Goal: Task Accomplishment & Management: Manage account settings

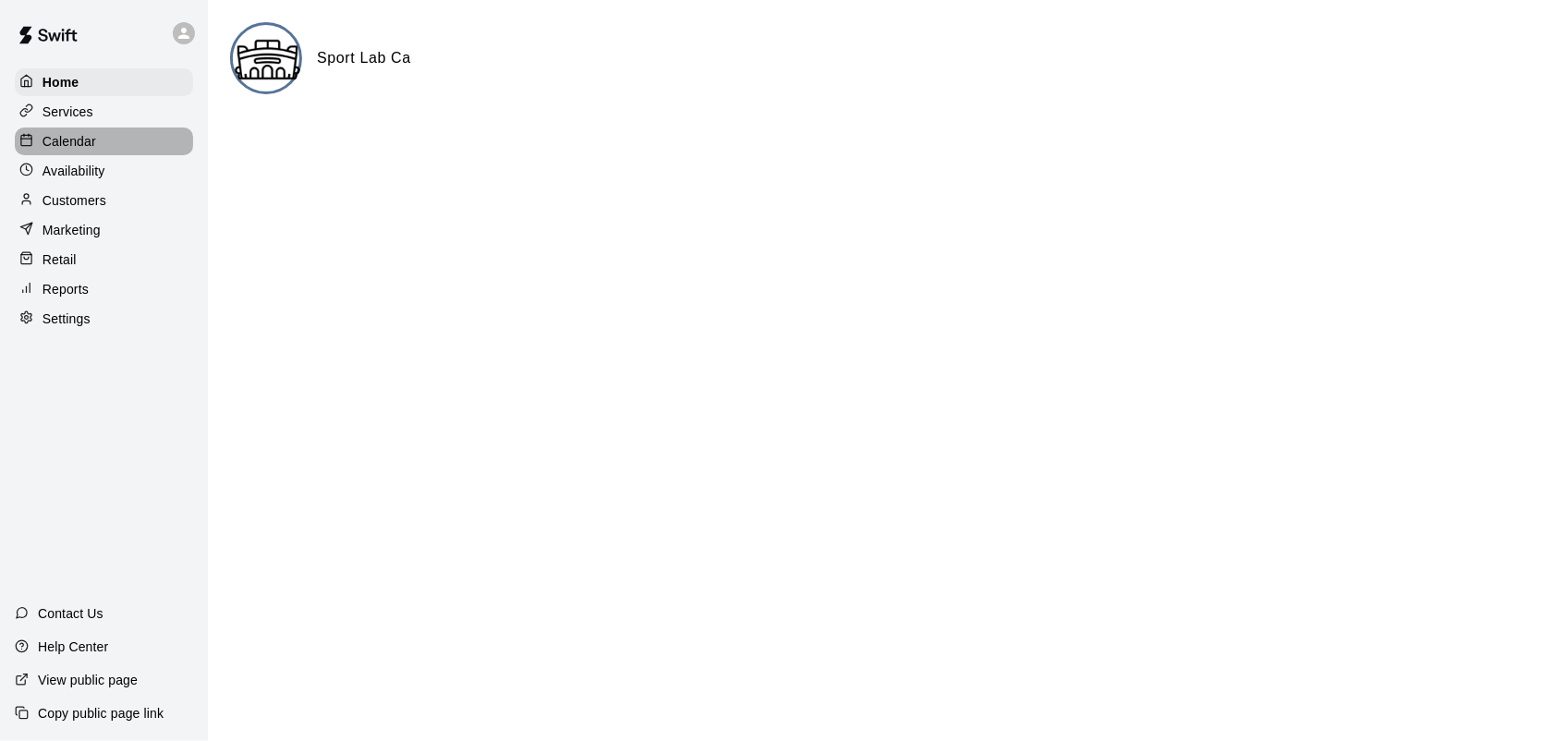
click at [66, 149] on p "Calendar" at bounding box center [69, 142] width 54 height 19
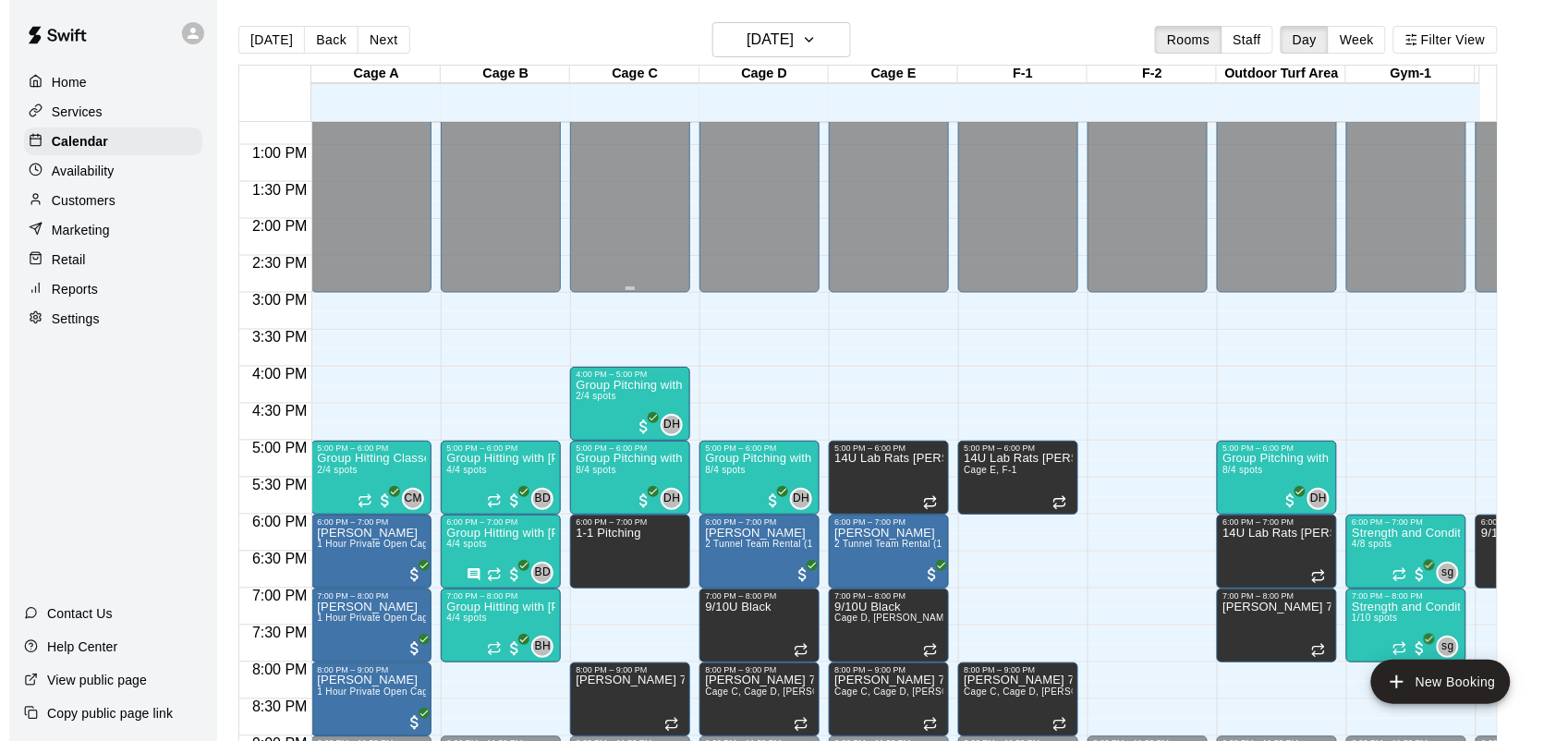
scroll to position [940, 0]
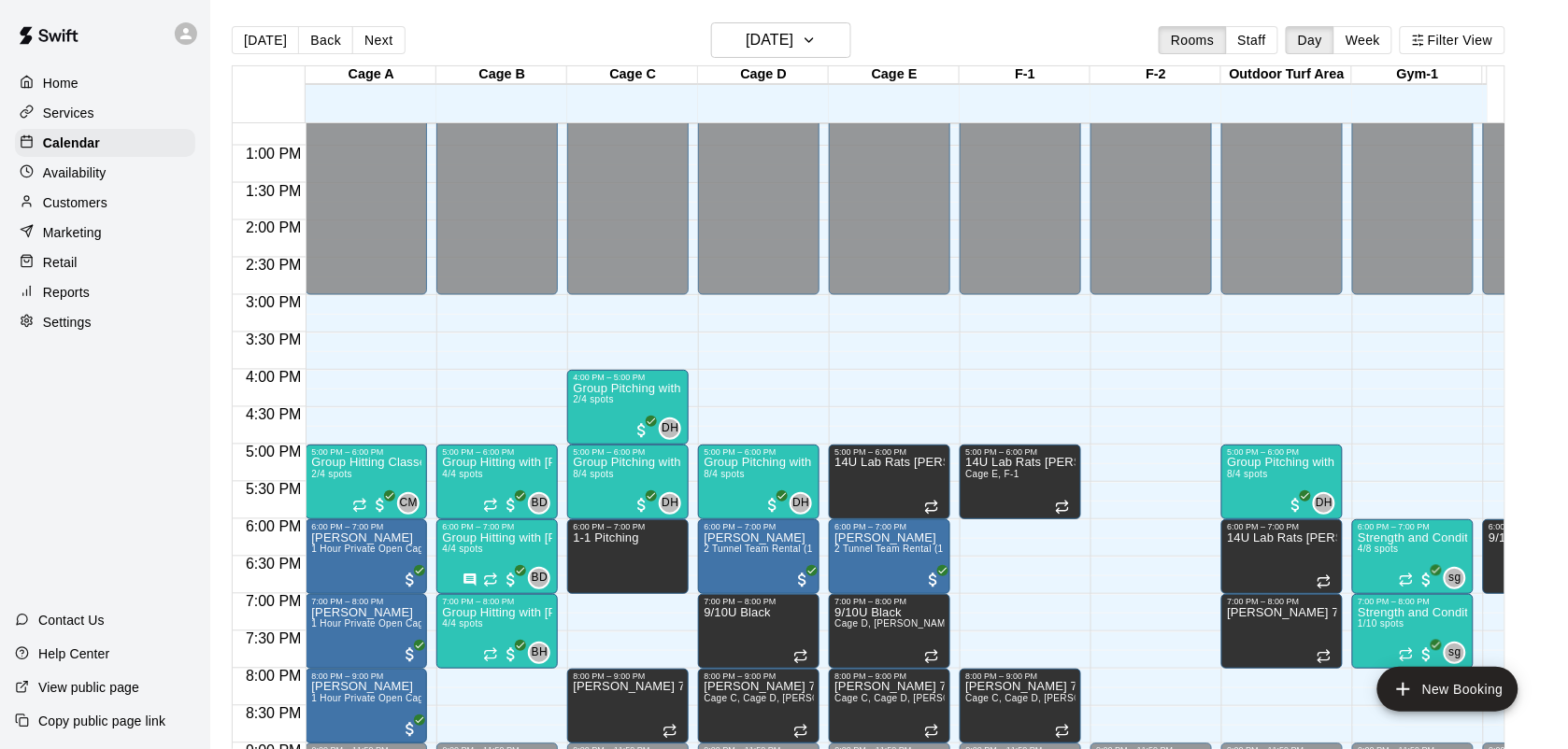
drag, startPoint x: 477, startPoint y: 624, endPoint x: 659, endPoint y: 649, distance: 183.7
click at [659, 649] on div "12:00 AM 12:30 AM 1:00 AM 1:30 AM 2:00 AM 2:30 AM 3:00 AM 3:30 AM 4:00 AM 4:30 …" at bounding box center [869, 447] width 1272 height 648
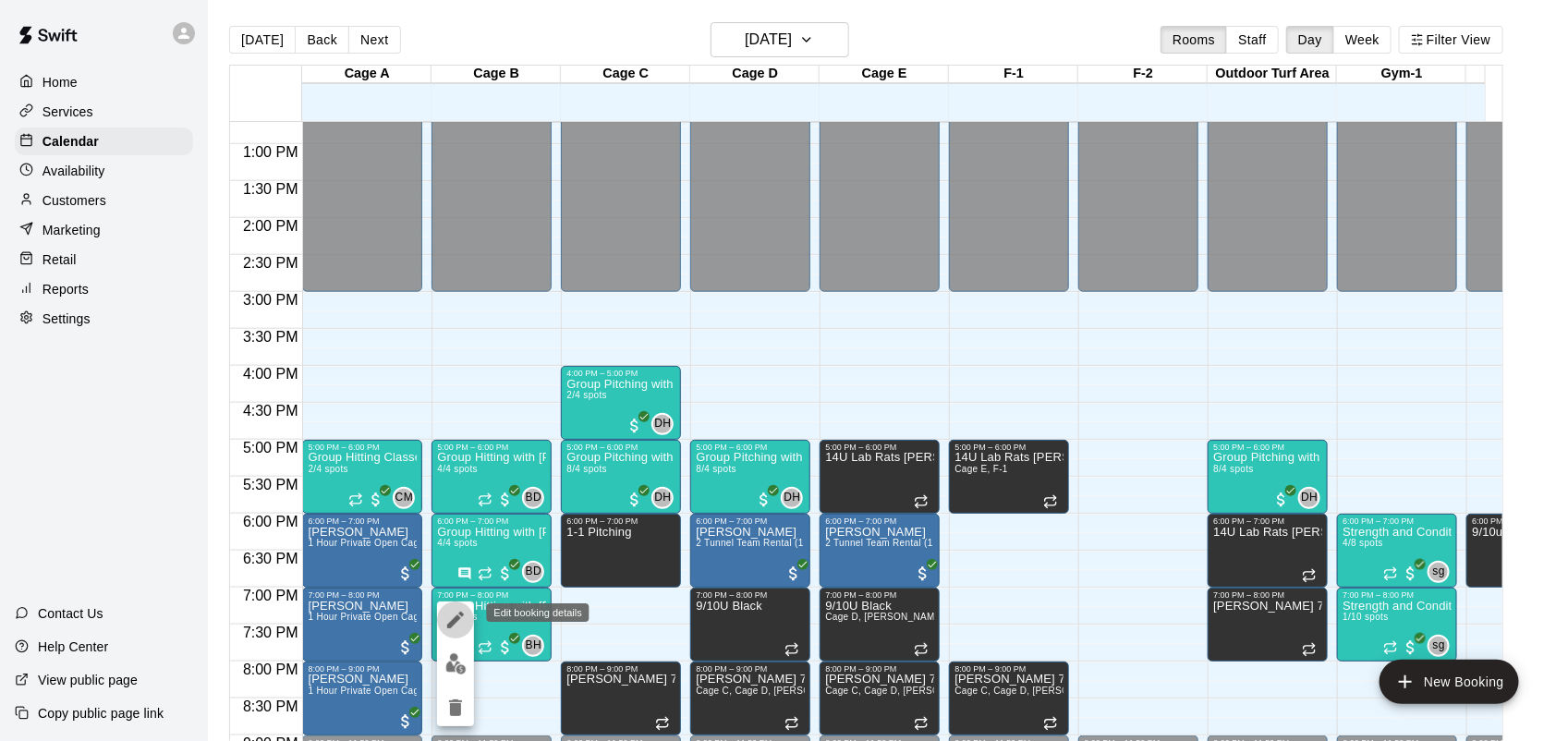
click at [467, 621] on button "edit" at bounding box center [455, 620] width 37 height 37
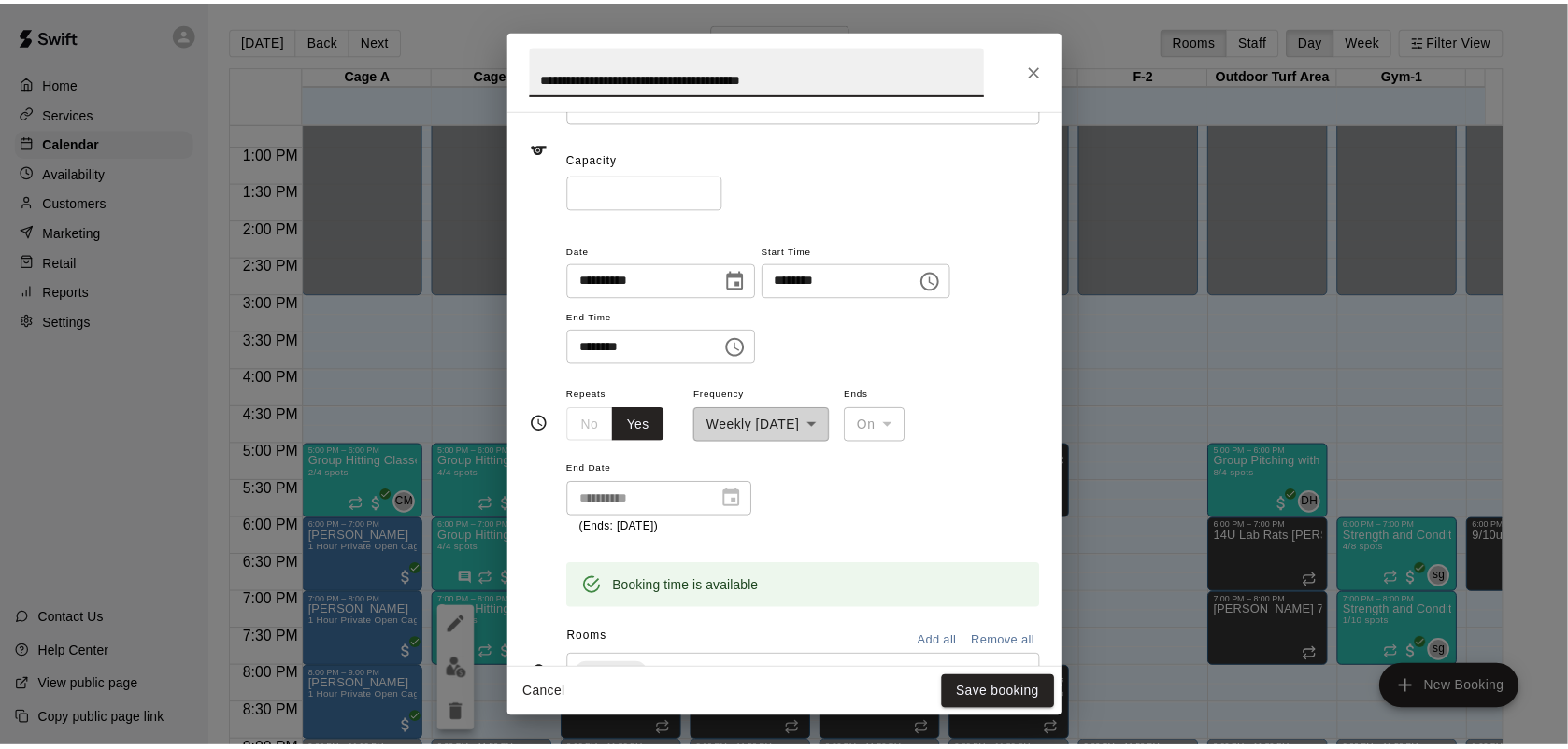
scroll to position [235, 0]
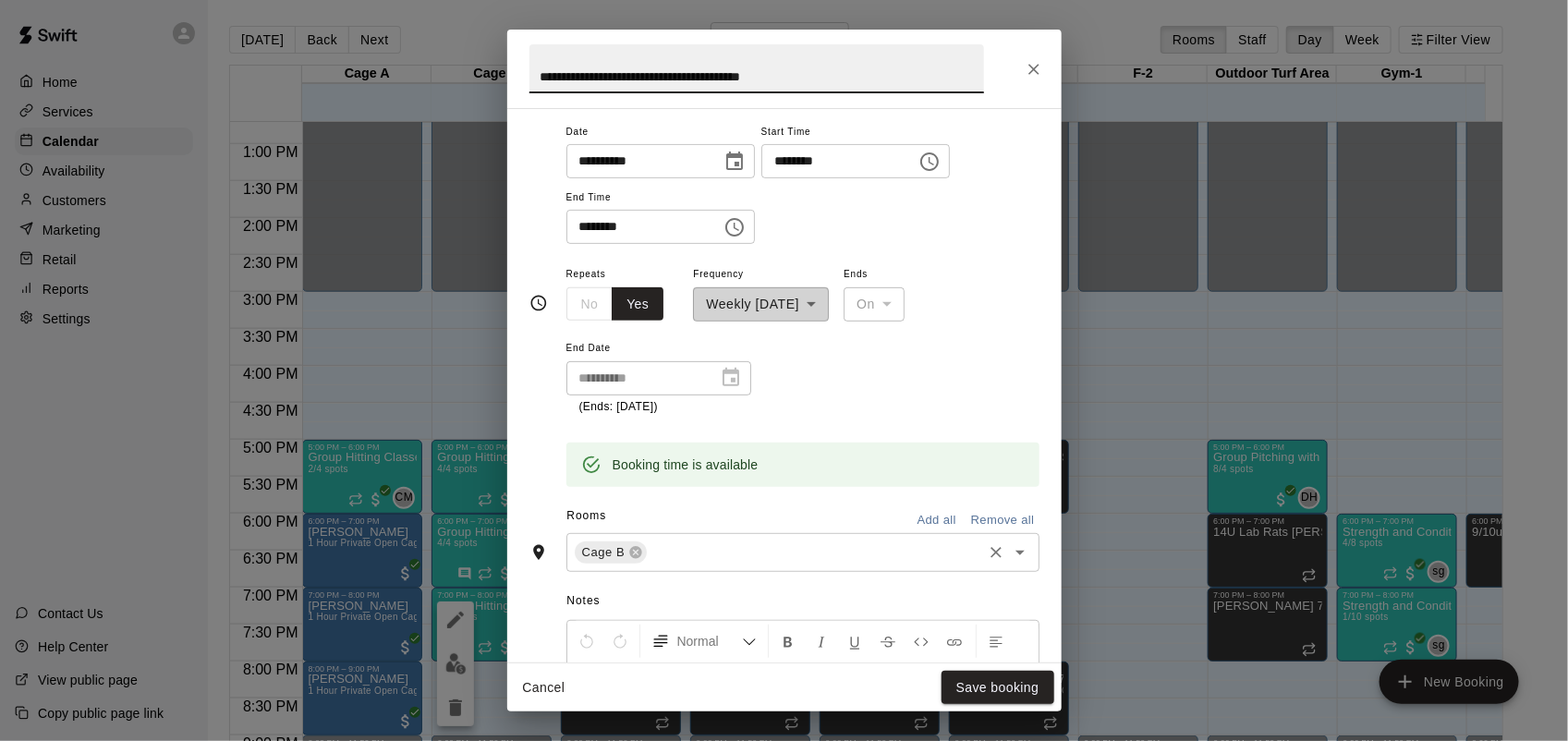
click at [635, 547] on icon at bounding box center [635, 552] width 12 height 12
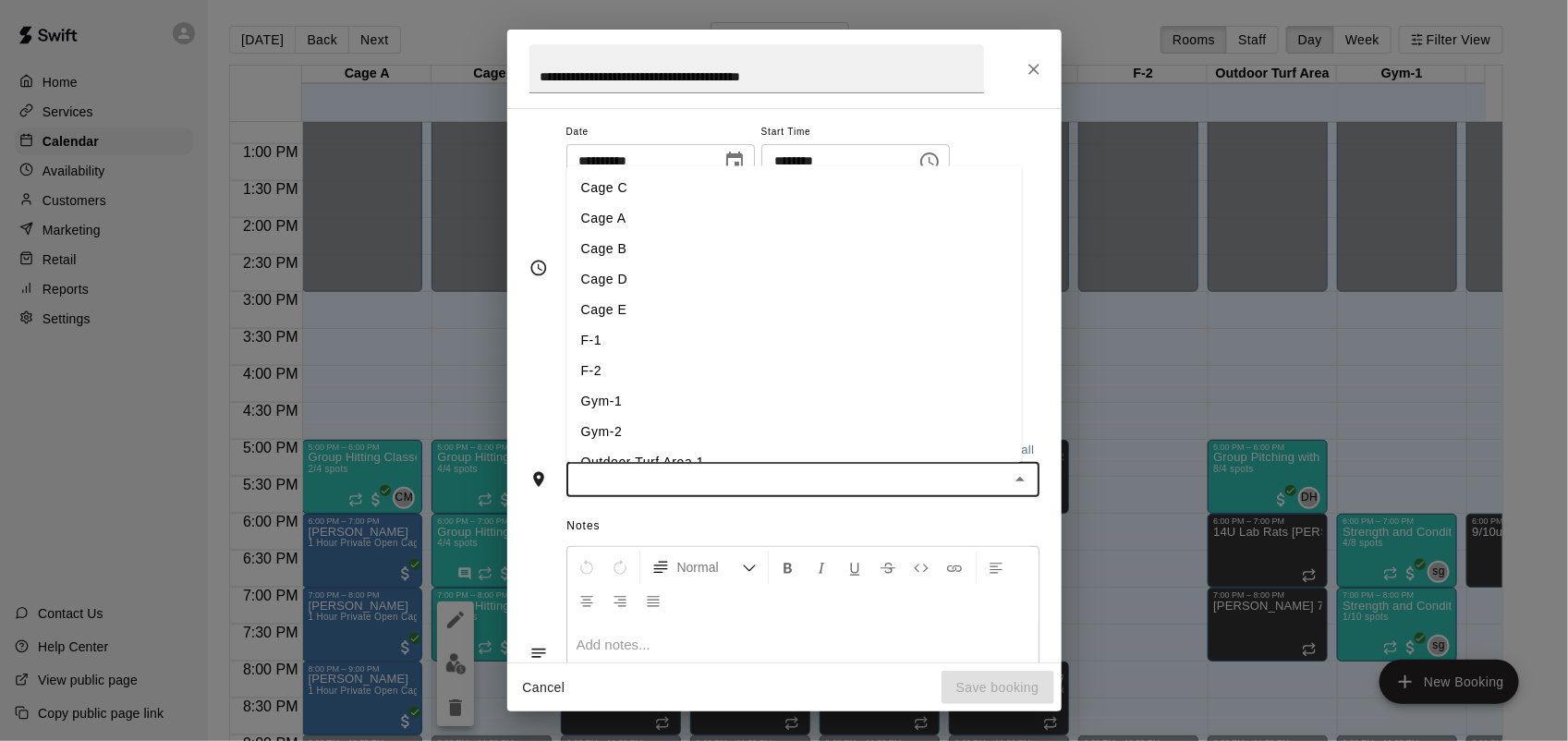
click at [642, 479] on input "text" at bounding box center [788, 480] width 431 height 24
click at [628, 174] on li "Cage C" at bounding box center [794, 188] width 456 height 30
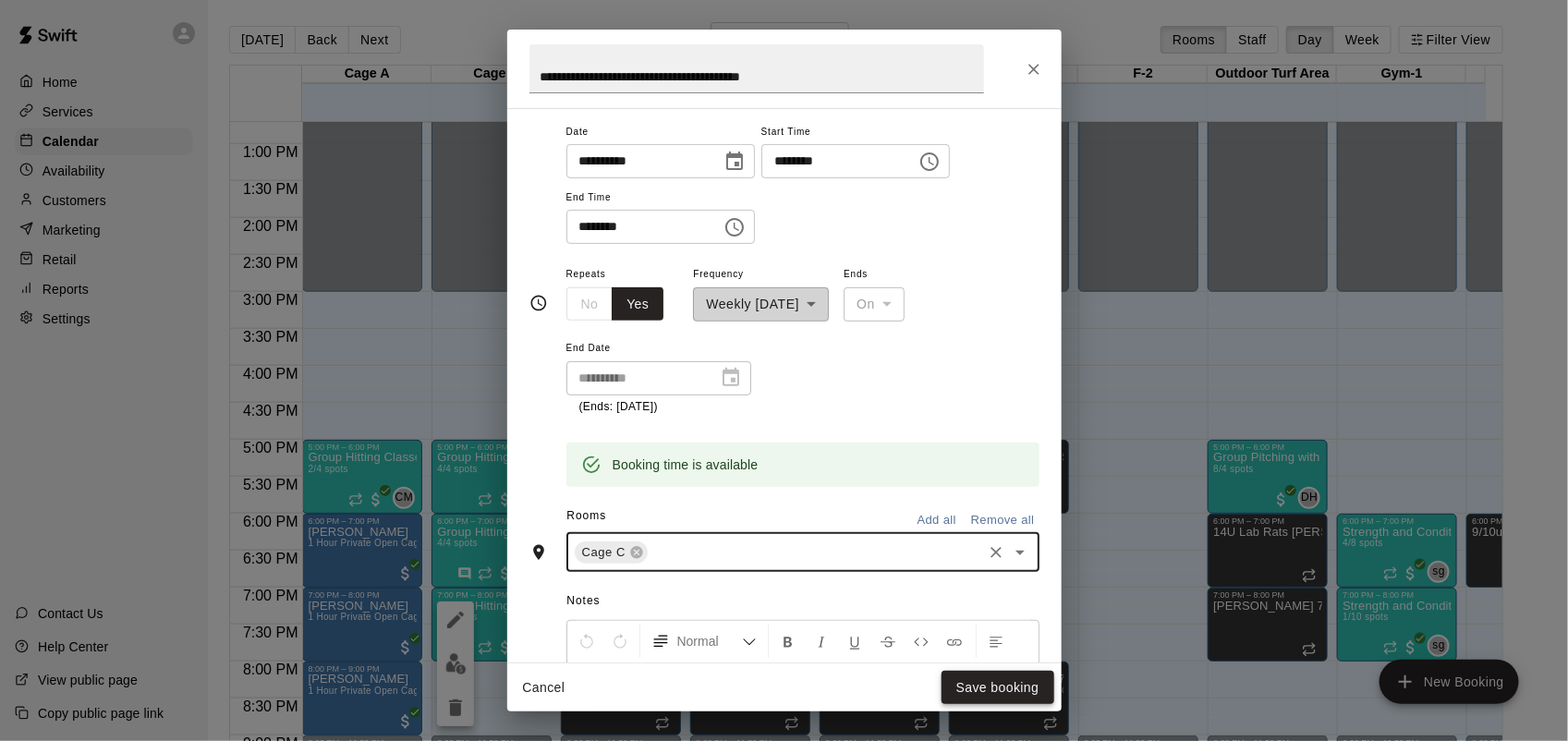
click at [1009, 681] on button "Save booking" at bounding box center [998, 688] width 113 height 34
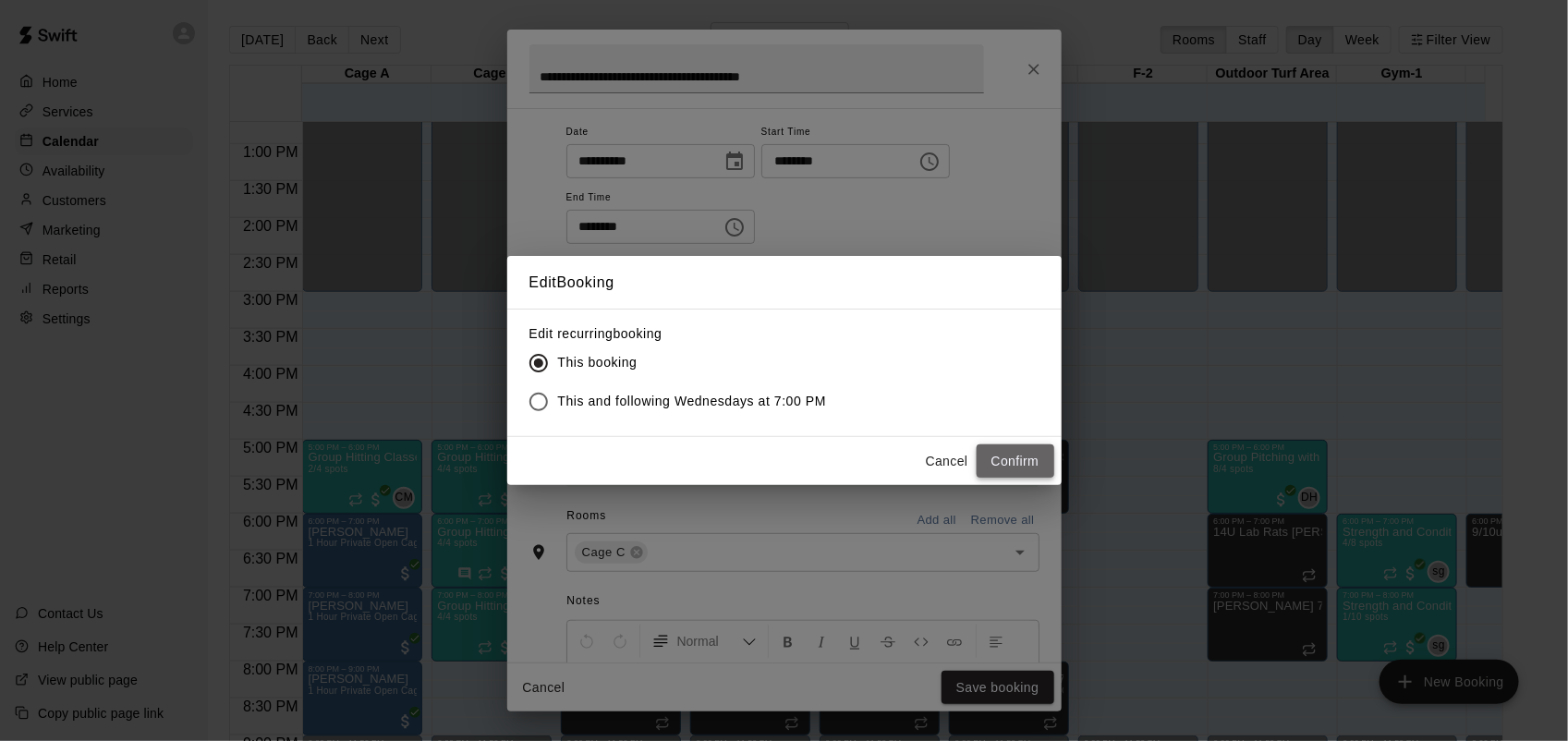
click at [1018, 455] on button "Confirm" at bounding box center [1015, 462] width 78 height 34
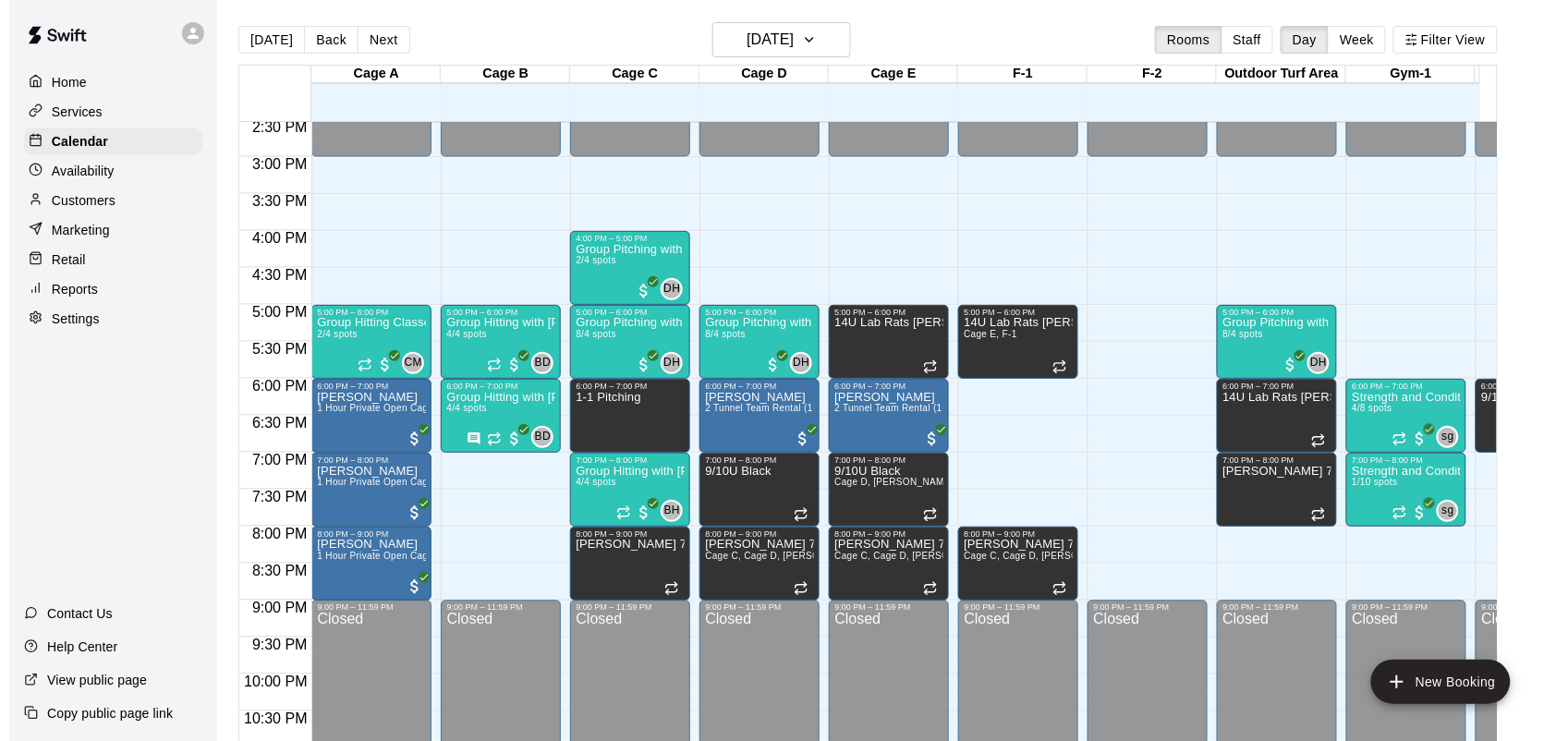
scroll to position [1078, 0]
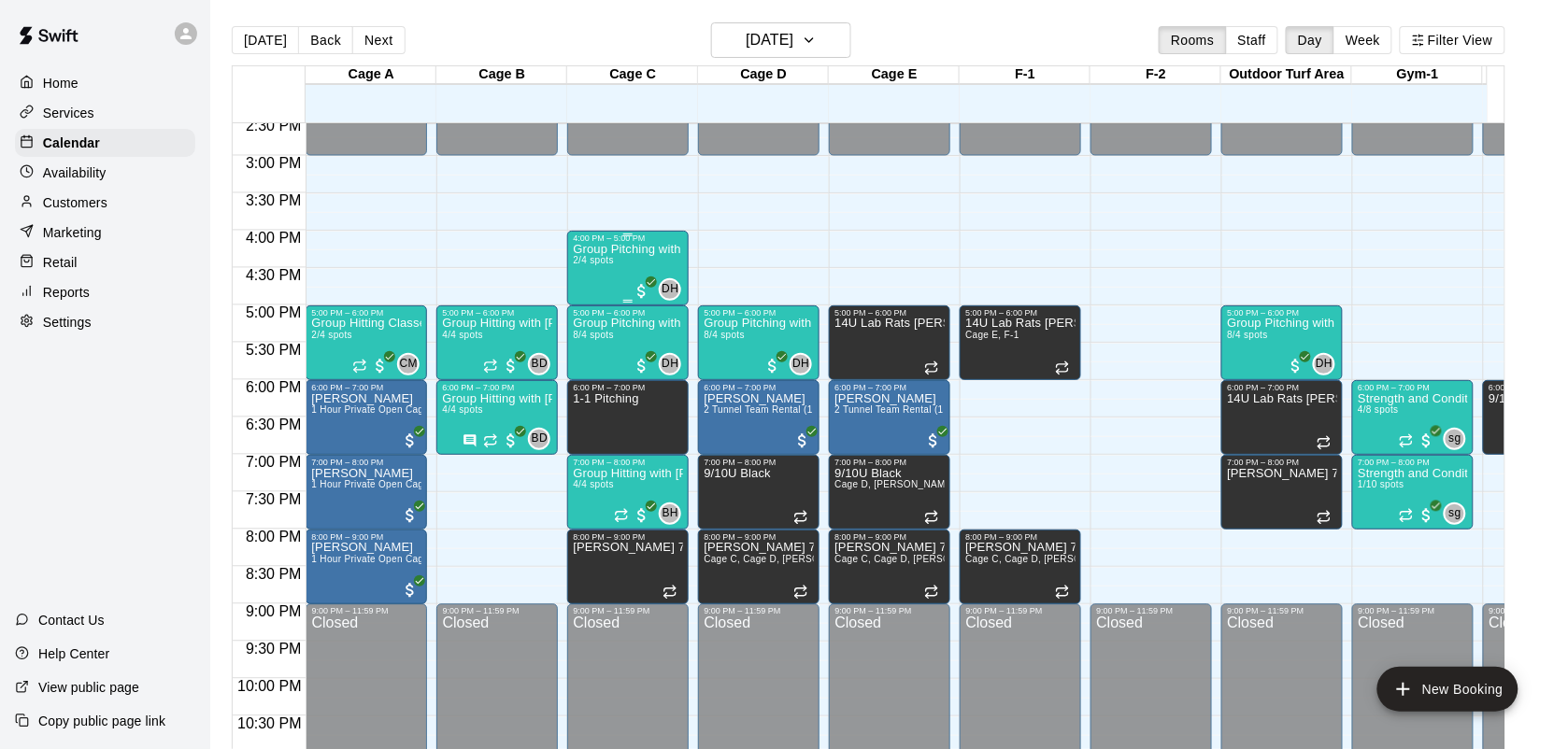
click at [621, 274] on div "Group Pitching with [PERSON_NAME] 2/4 spots" at bounding box center [628, 618] width 110 height 749
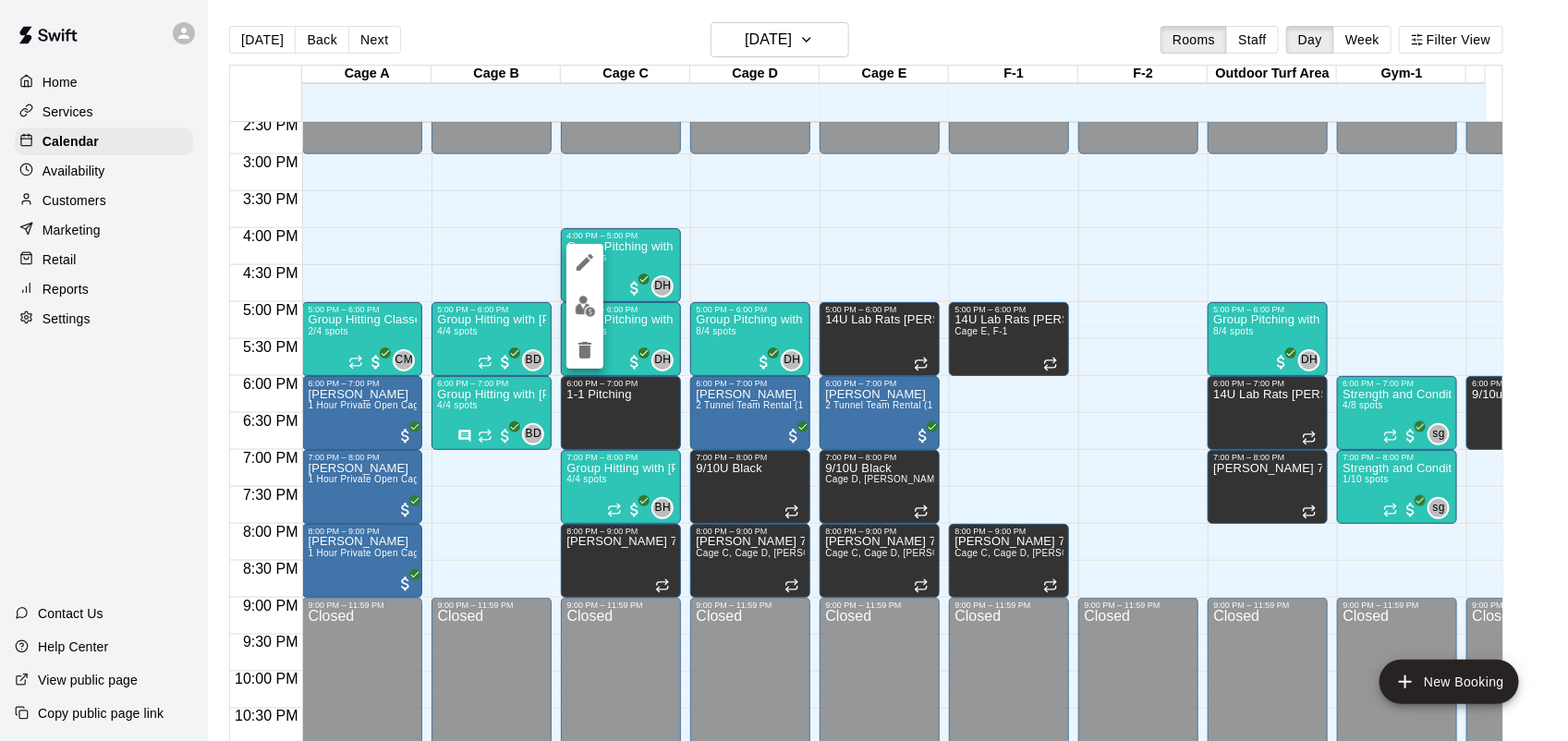
click at [583, 305] on img "edit" at bounding box center [585, 307] width 22 height 22
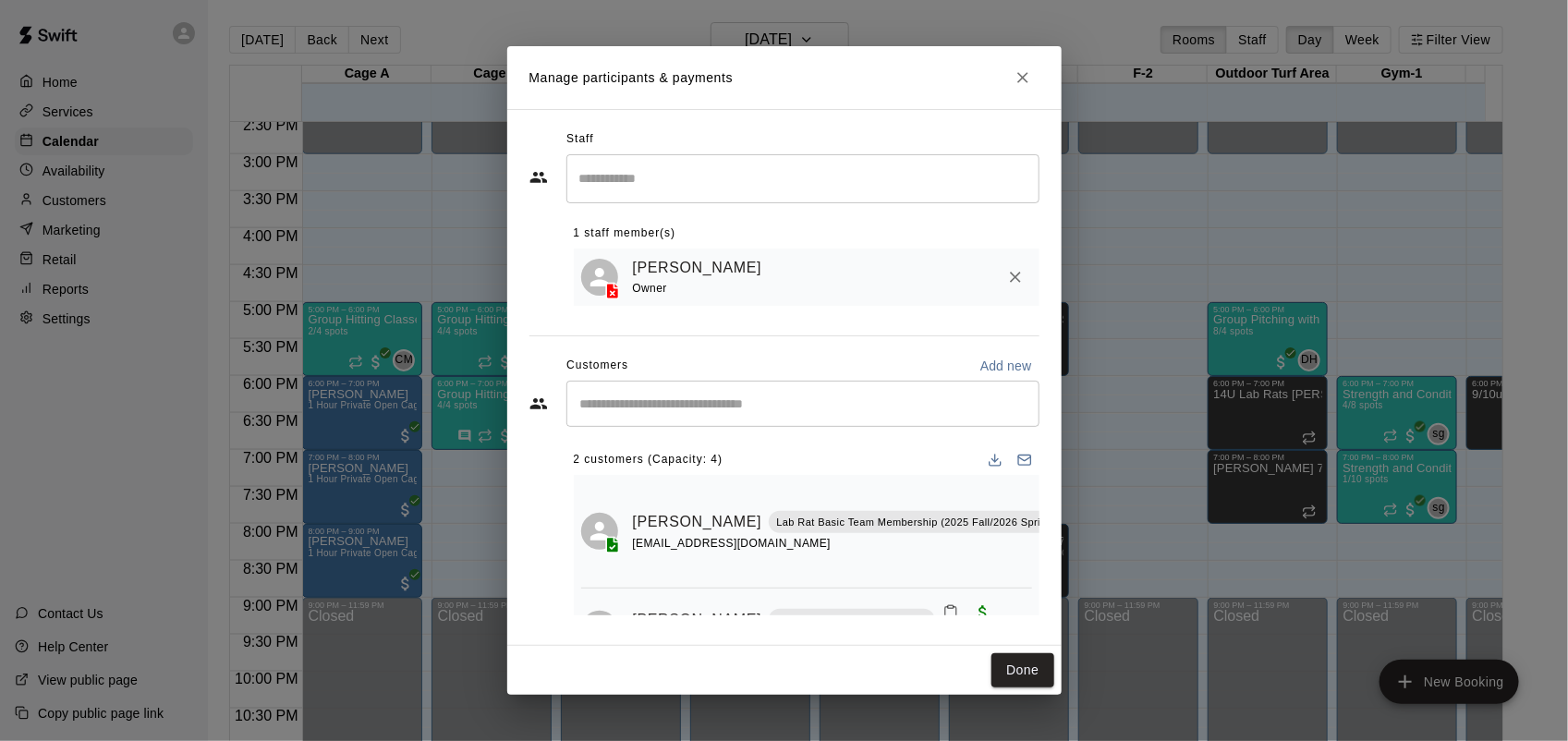
scroll to position [58, 0]
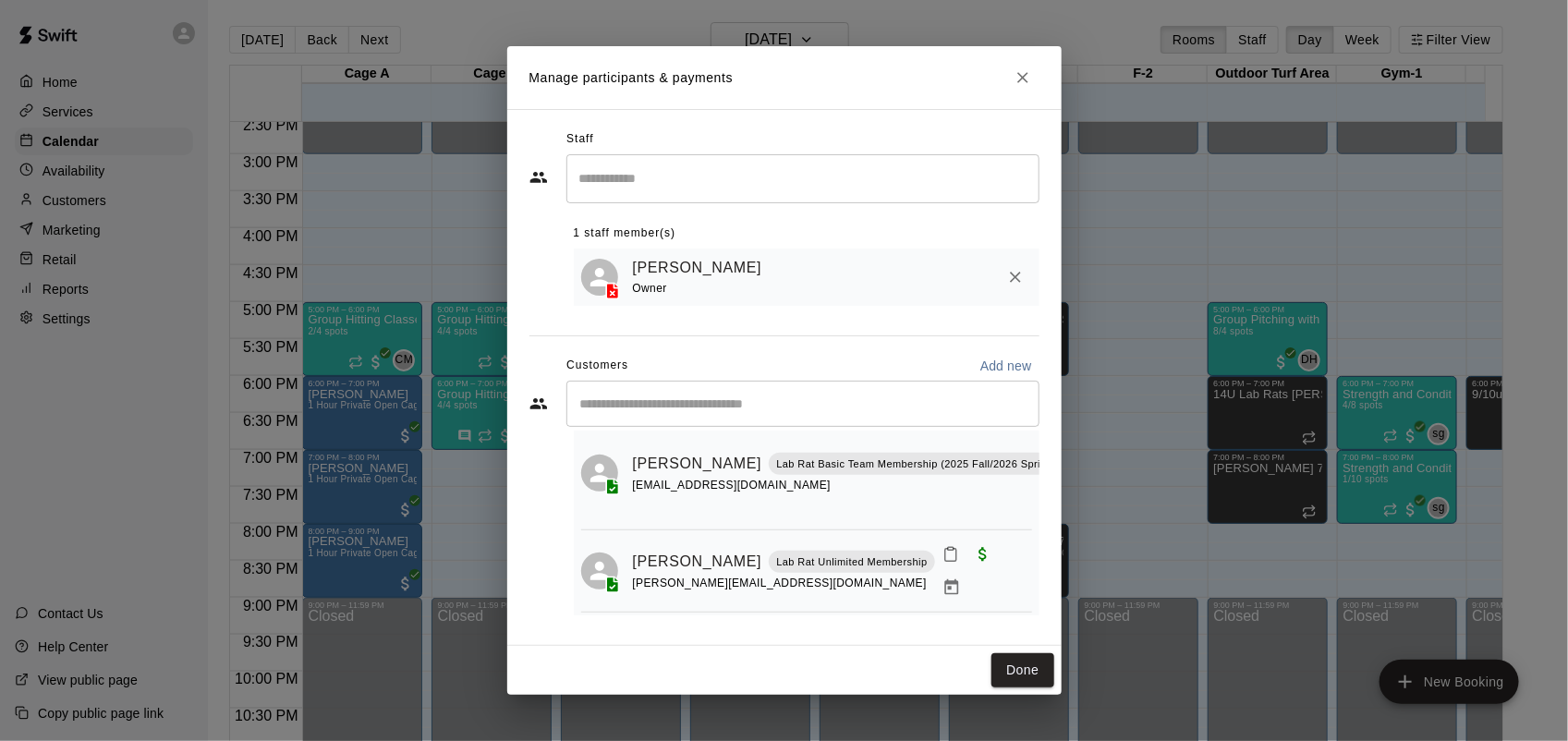
click at [363, 328] on div "Manage participants & payments Staff ​ 1 staff member(s) [PERSON_NAME] Owner Cu…" at bounding box center [784, 370] width 1568 height 741
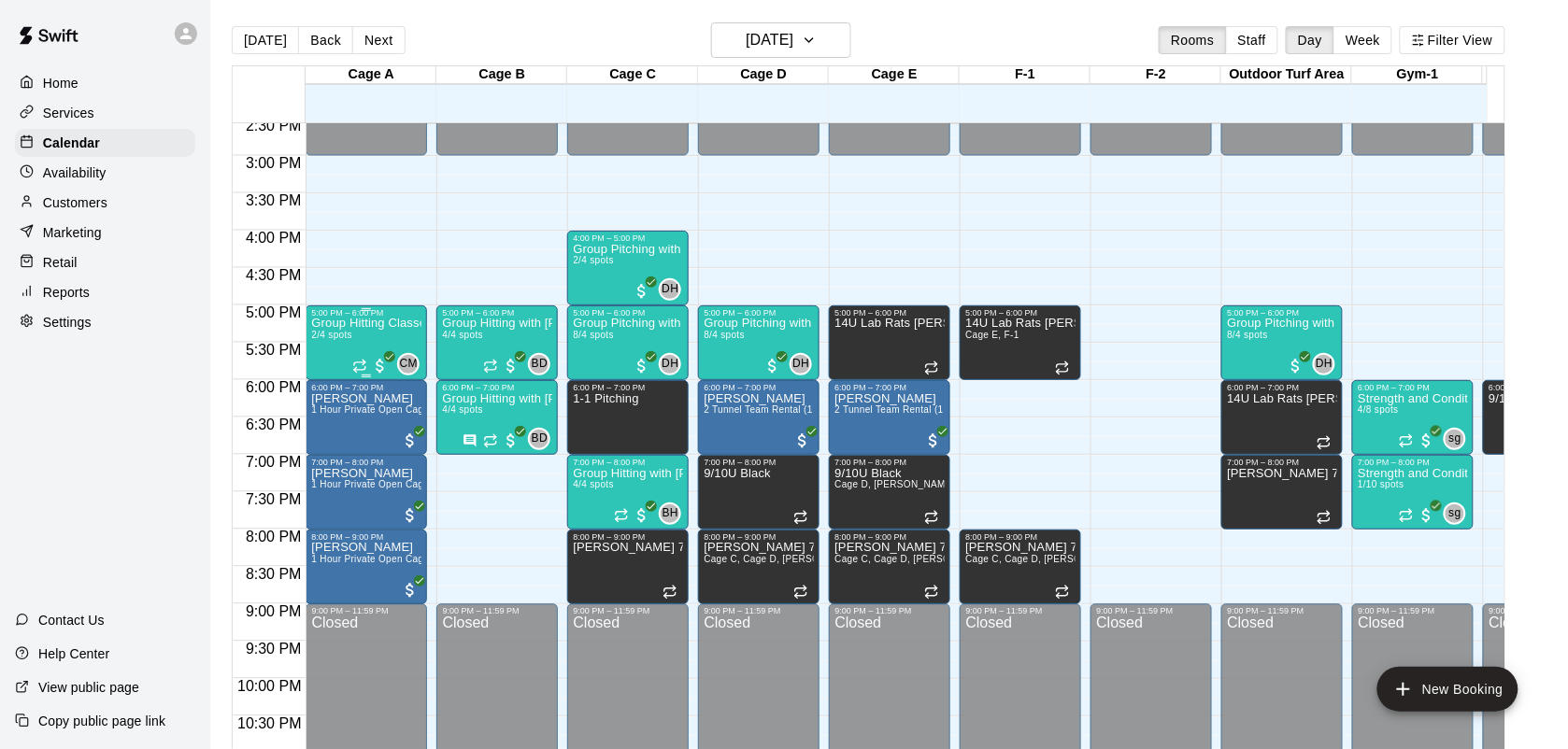
click at [357, 341] on div "Group Hitting Classes for Softball 2/4 spots" at bounding box center [366, 692] width 110 height 749
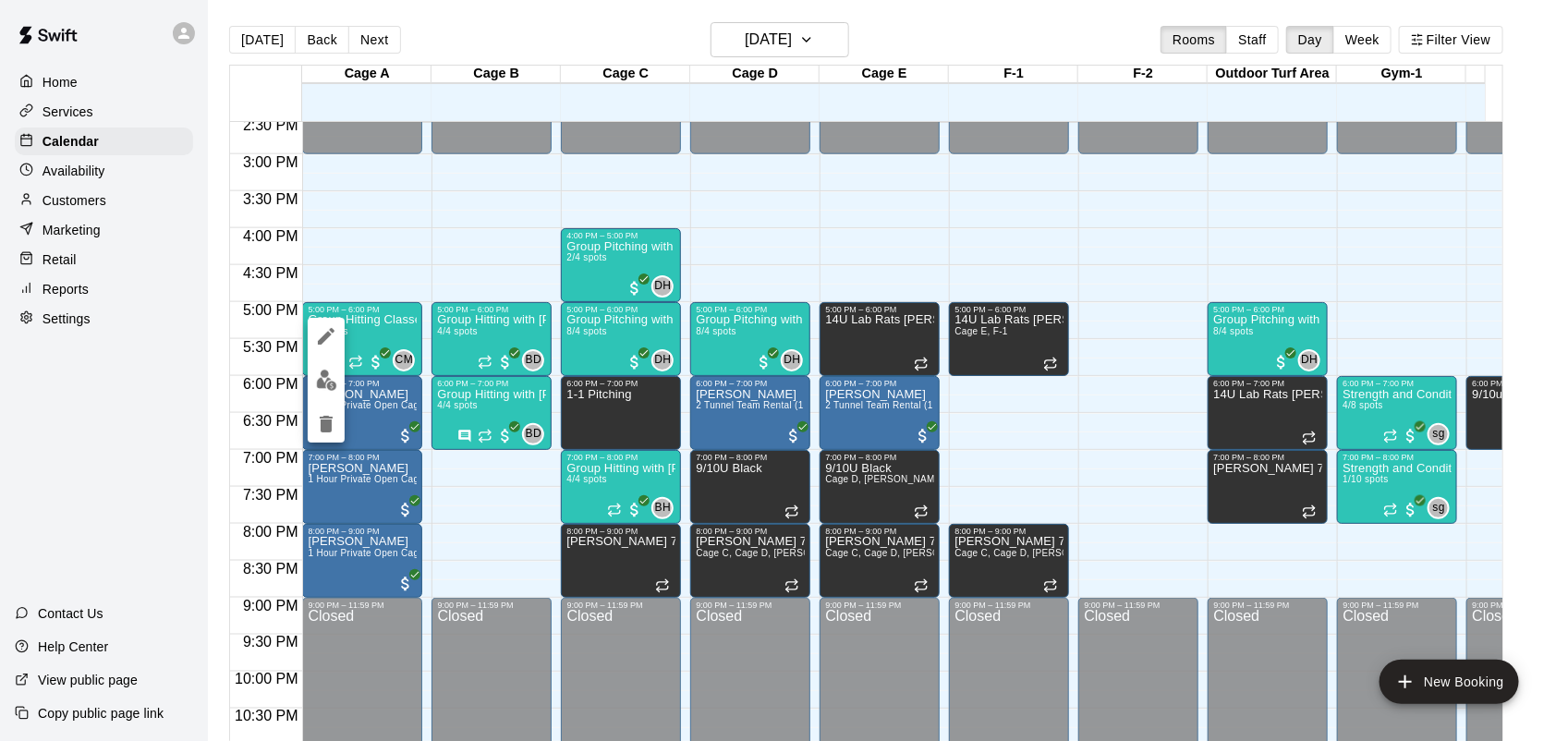
click at [330, 377] on img "edit" at bounding box center [326, 380] width 22 height 22
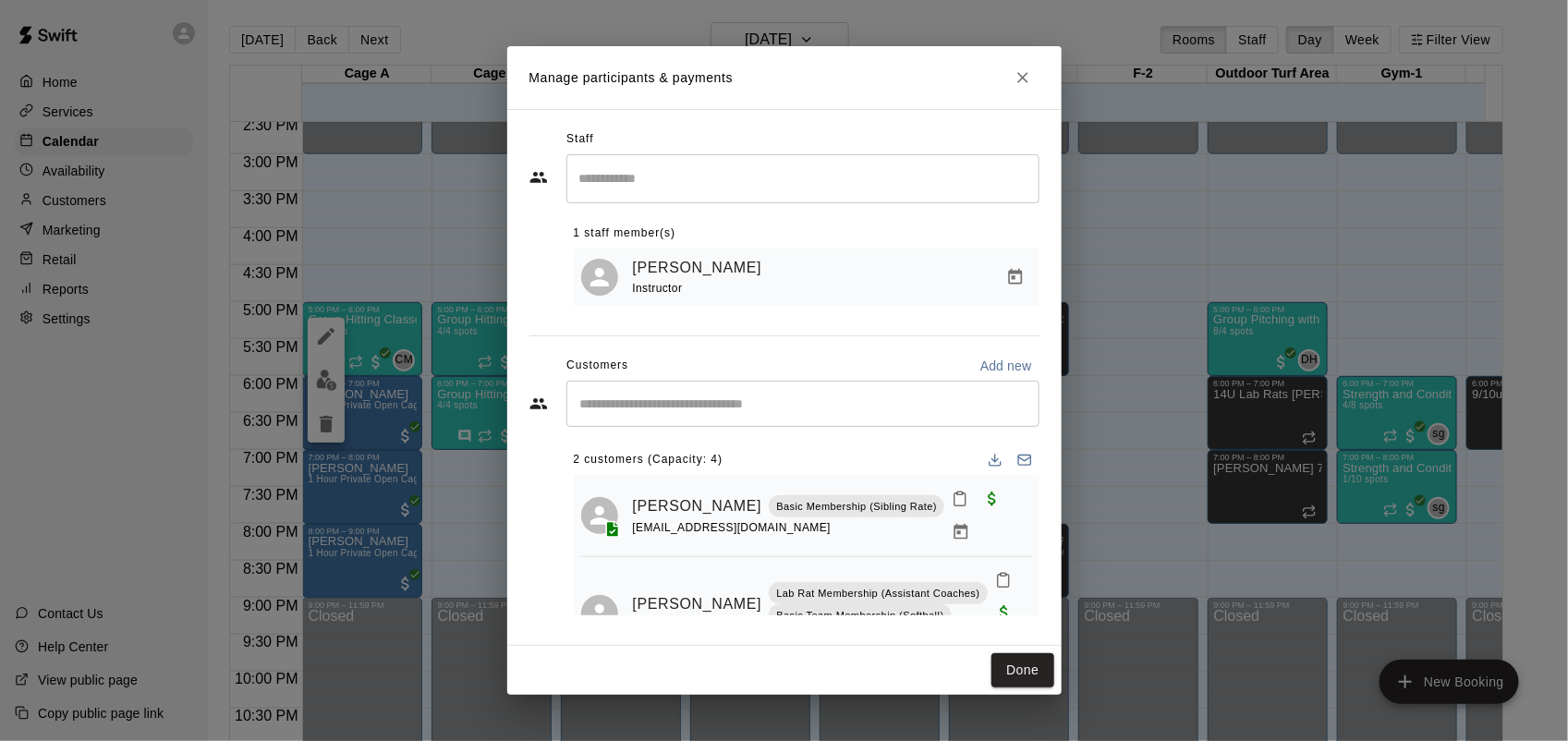
click at [1018, 75] on icon "Close" at bounding box center [1023, 78] width 19 height 19
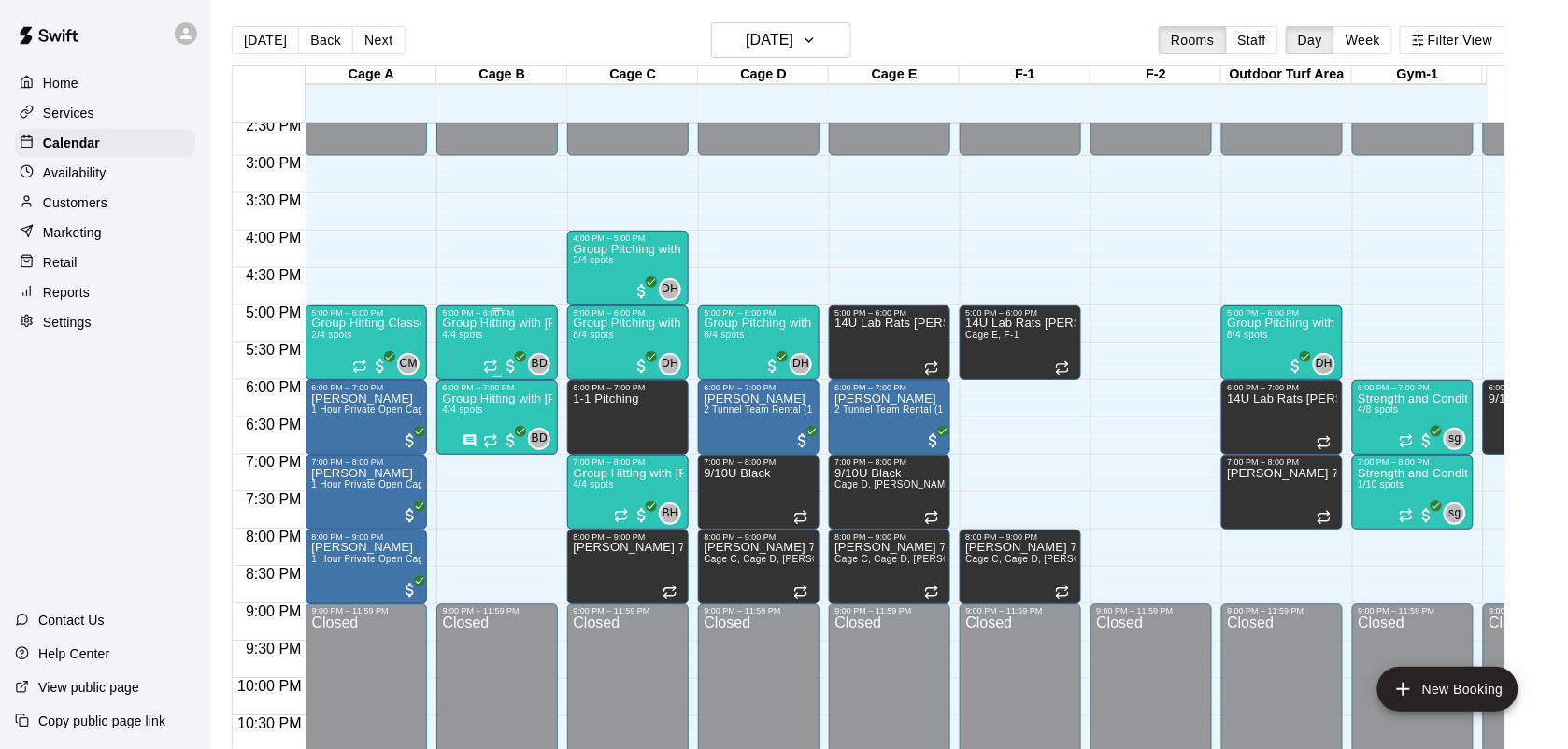
click at [487, 337] on div "Group Hitting with [PERSON_NAME] ([DEMOGRAPHIC_DATA]) 4/4 spots" at bounding box center [497, 692] width 110 height 749
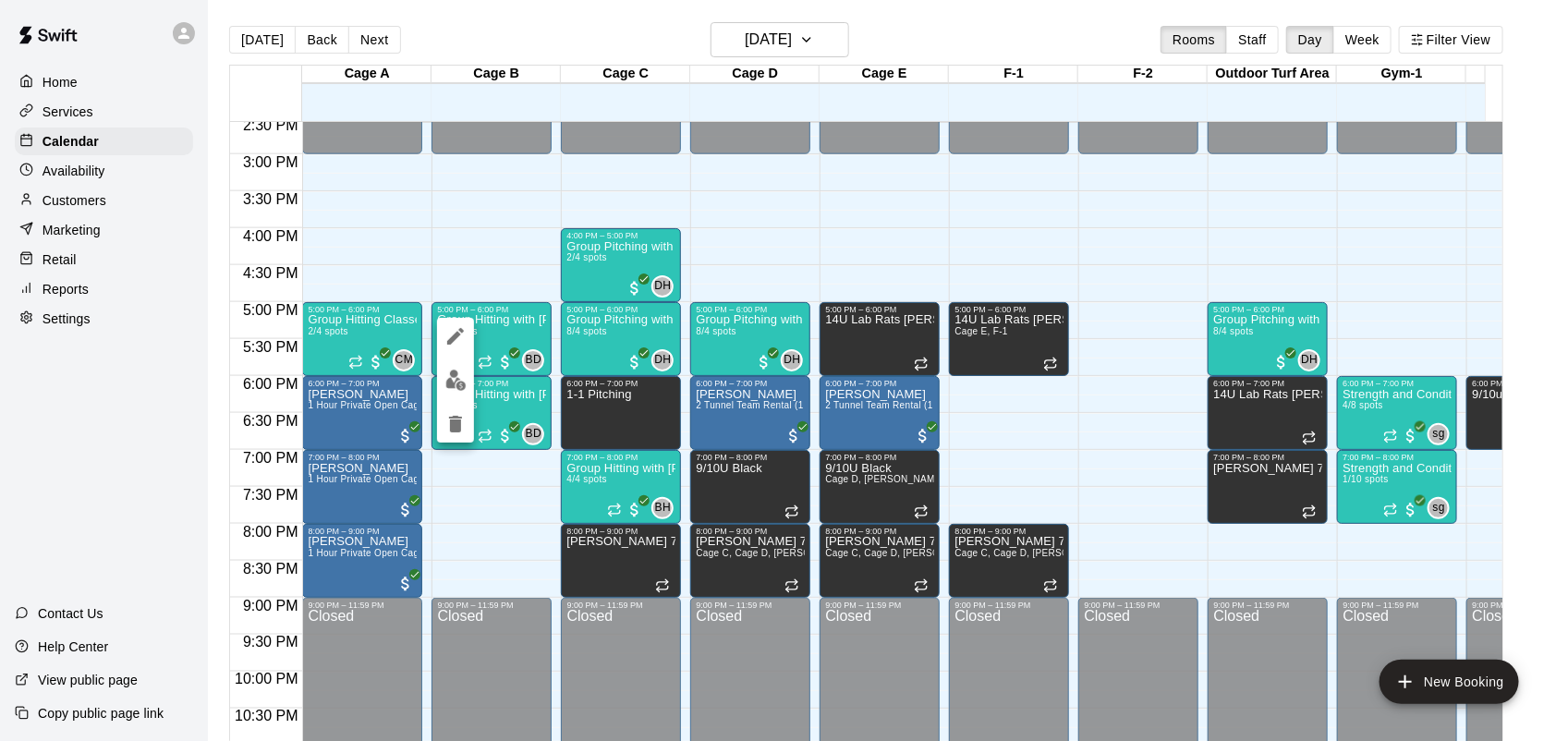
click at [454, 381] on img "edit" at bounding box center [456, 380] width 22 height 22
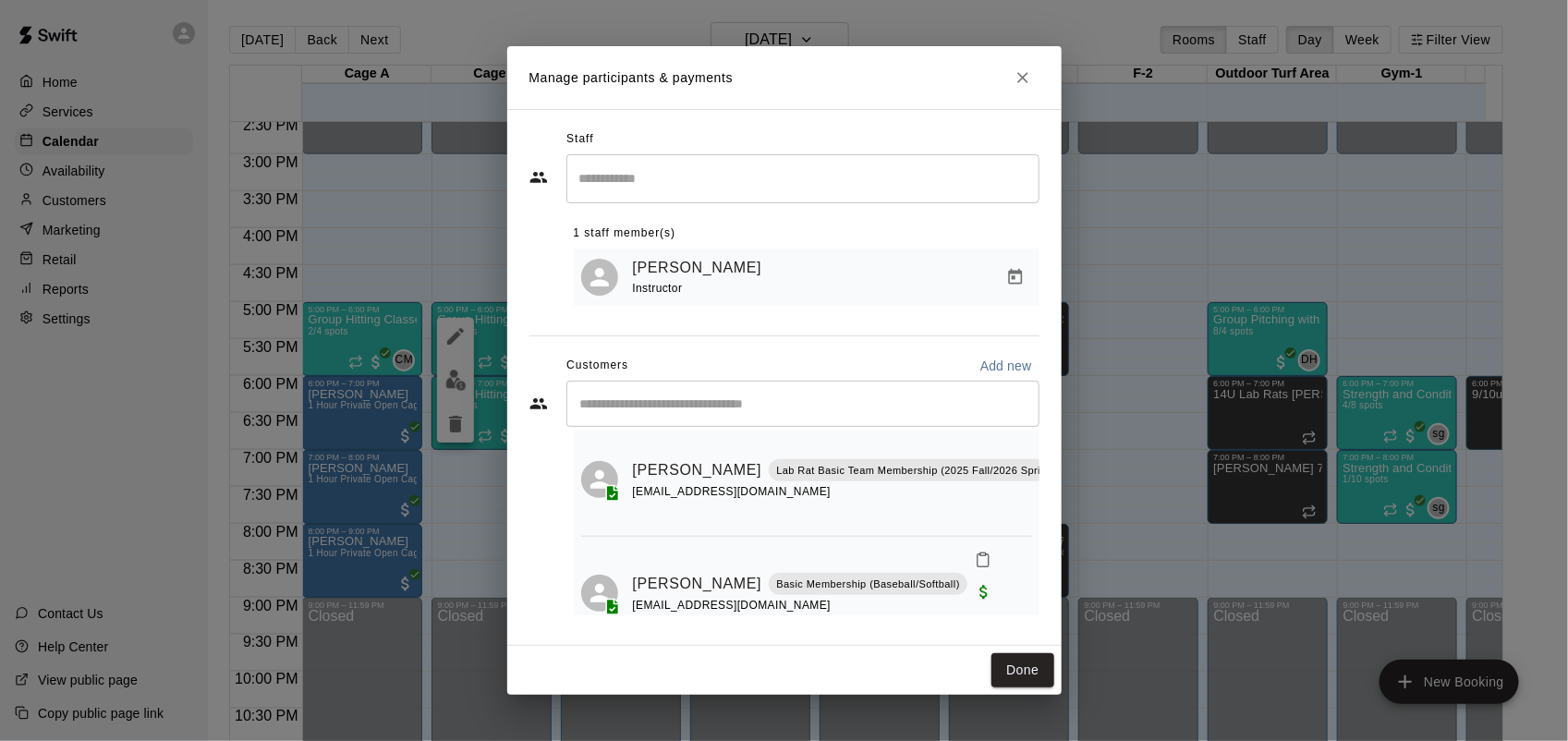
scroll to position [282, 0]
click at [1026, 90] on button "Close" at bounding box center [1023, 77] width 33 height 33
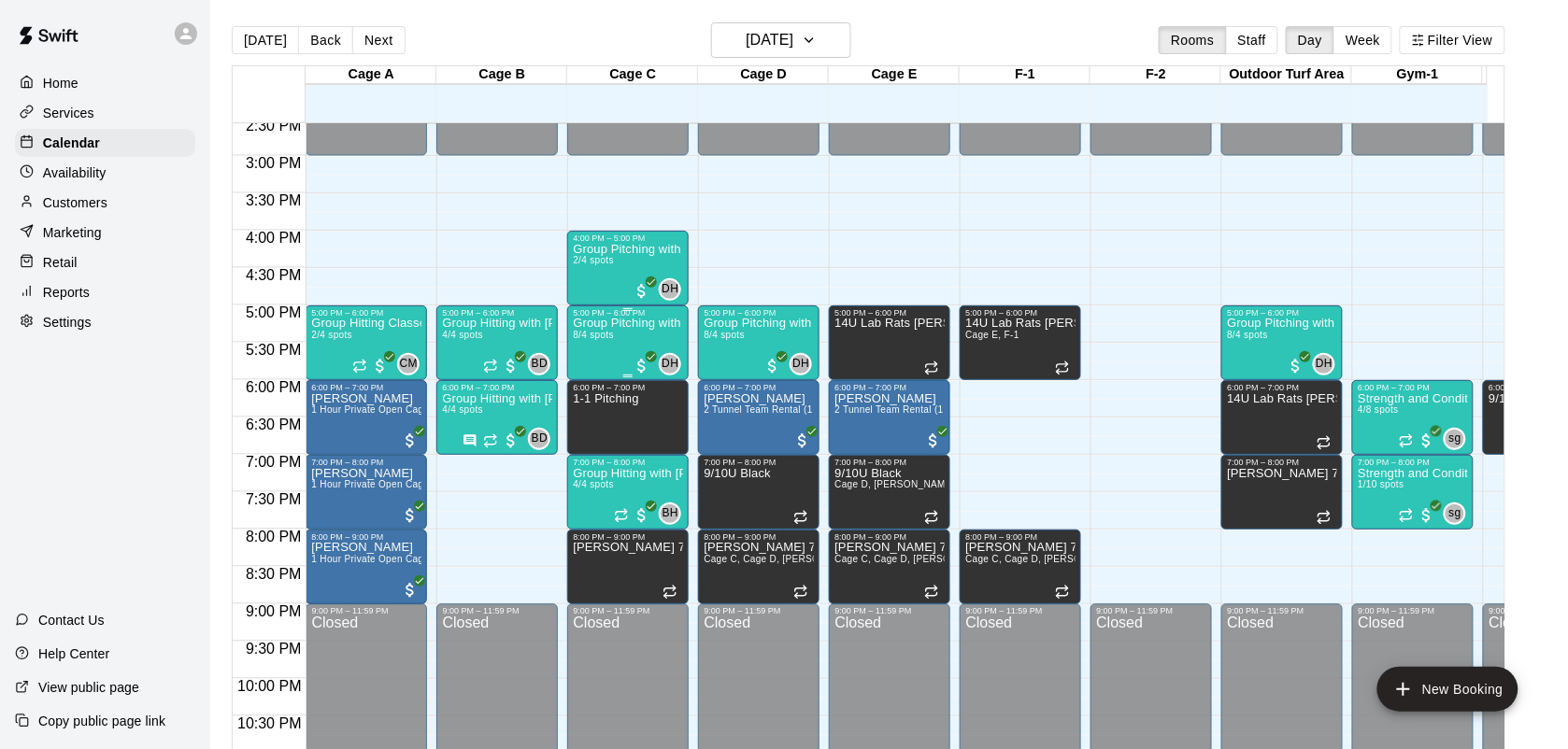
click at [619, 355] on div "Group Pitching with [PERSON_NAME] 8/4 spots" at bounding box center [628, 692] width 110 height 749
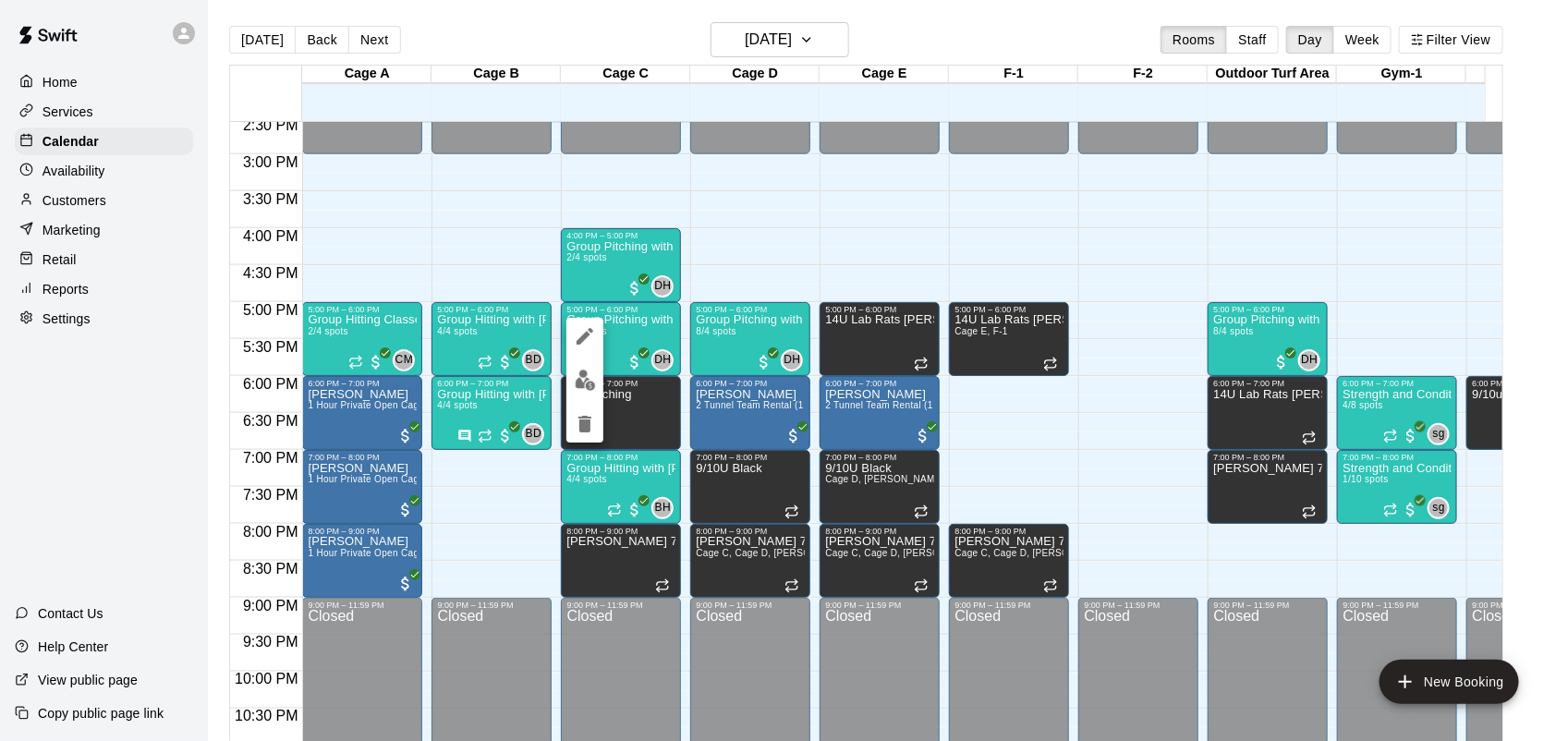
click at [589, 388] on img "edit" at bounding box center [585, 380] width 22 height 22
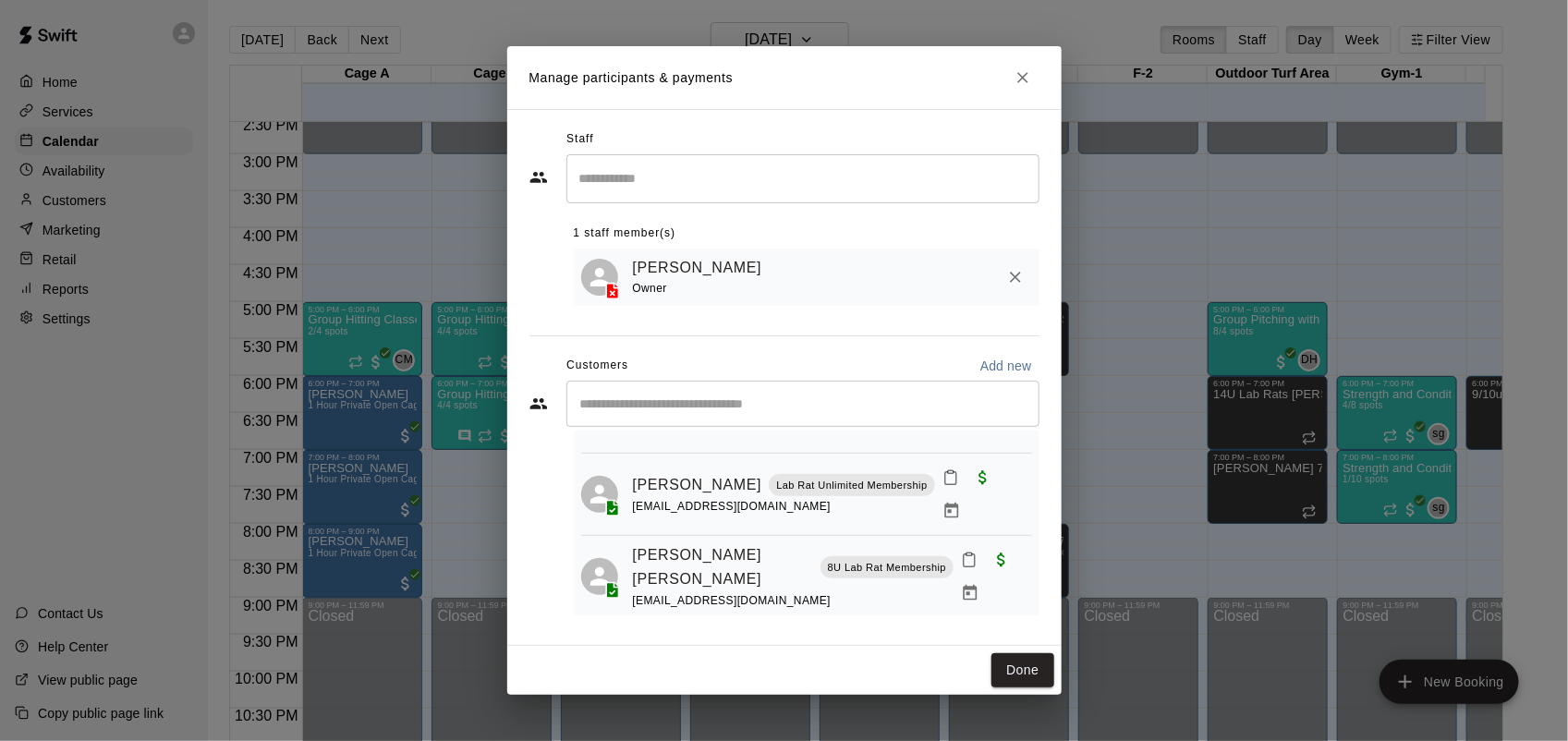
scroll to position [528, 0]
click at [1022, 75] on icon "Close" at bounding box center [1023, 78] width 11 height 11
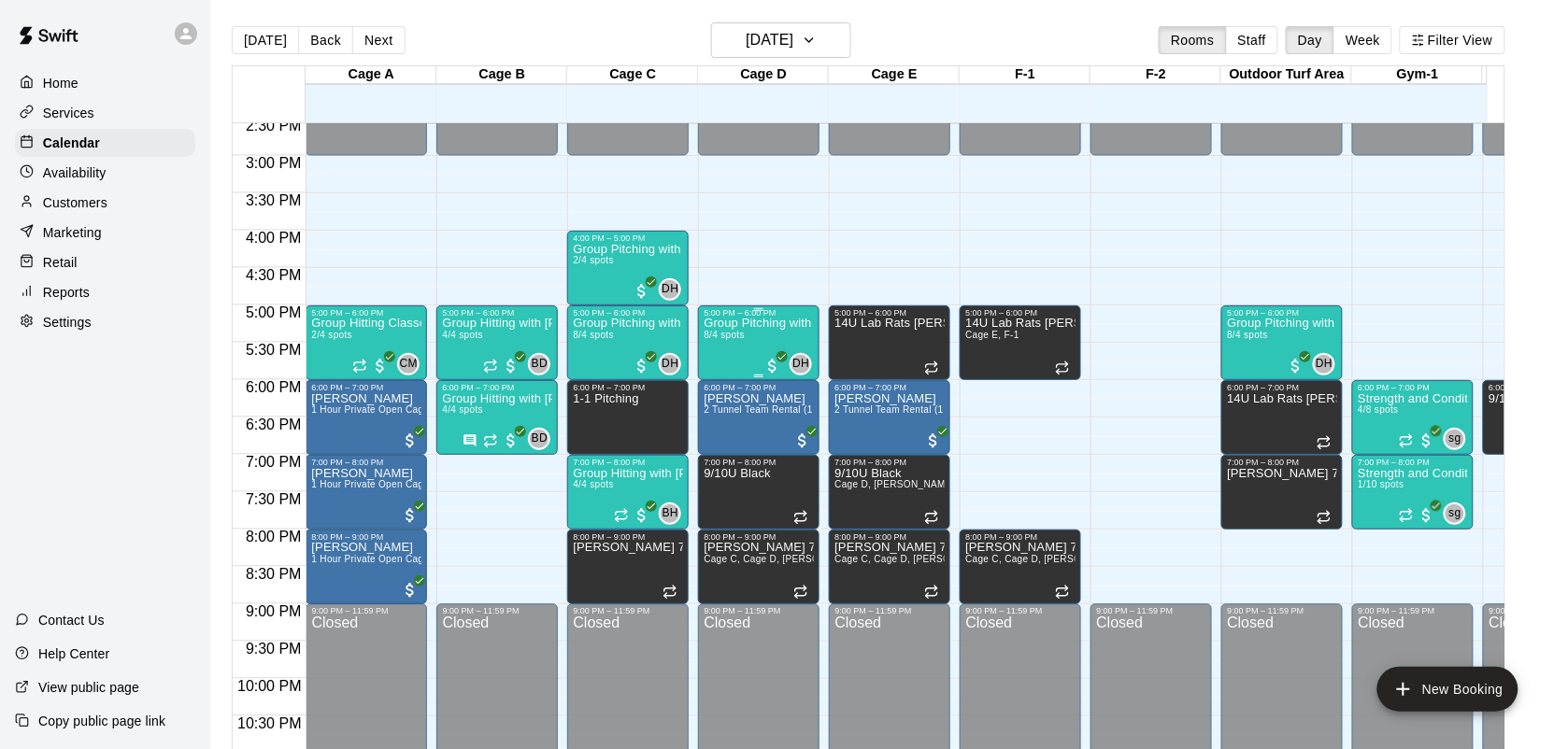
click at [750, 362] on div "Group Pitching with [PERSON_NAME] 8/4 spots" at bounding box center [758, 692] width 110 height 749
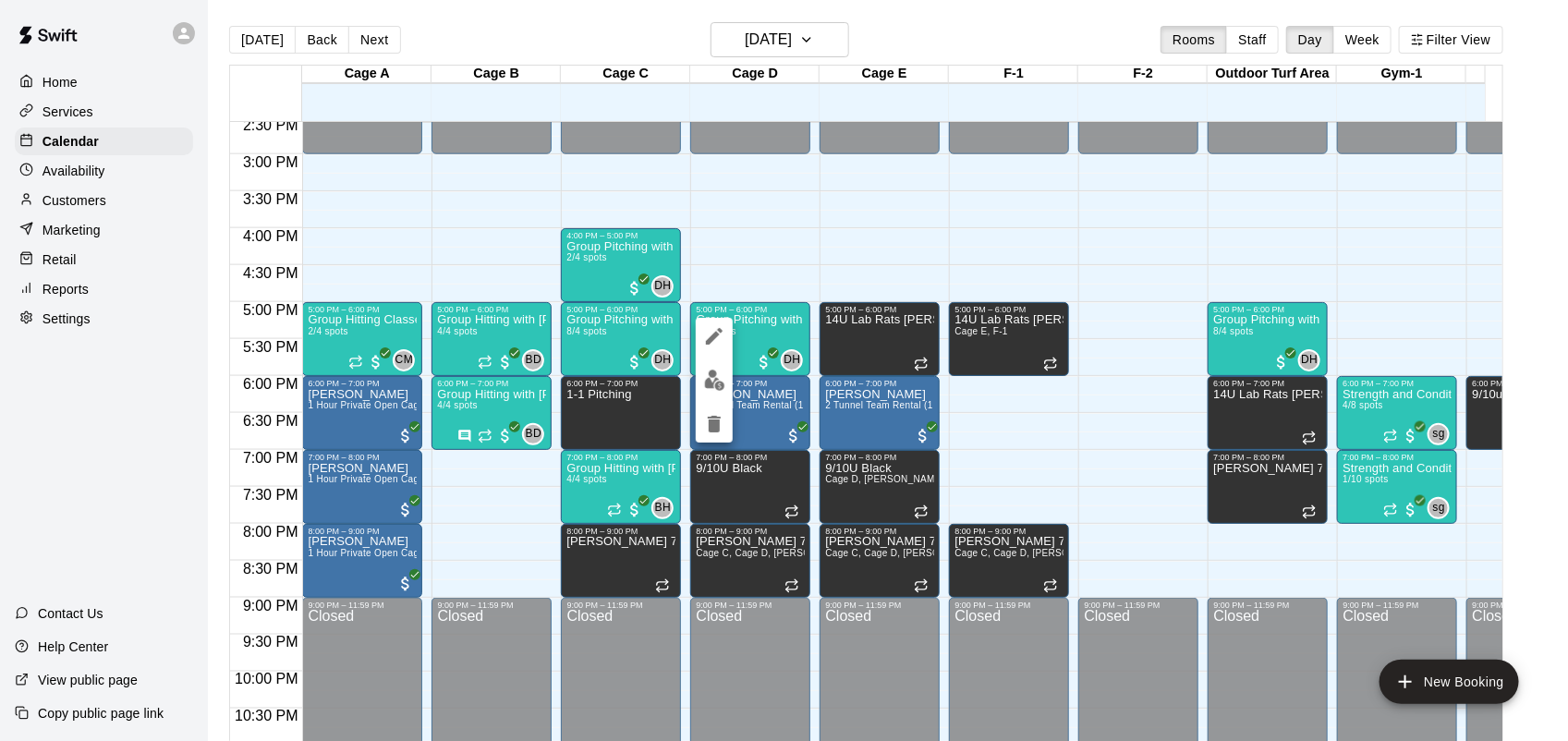
click at [714, 395] on button "edit" at bounding box center [713, 380] width 37 height 36
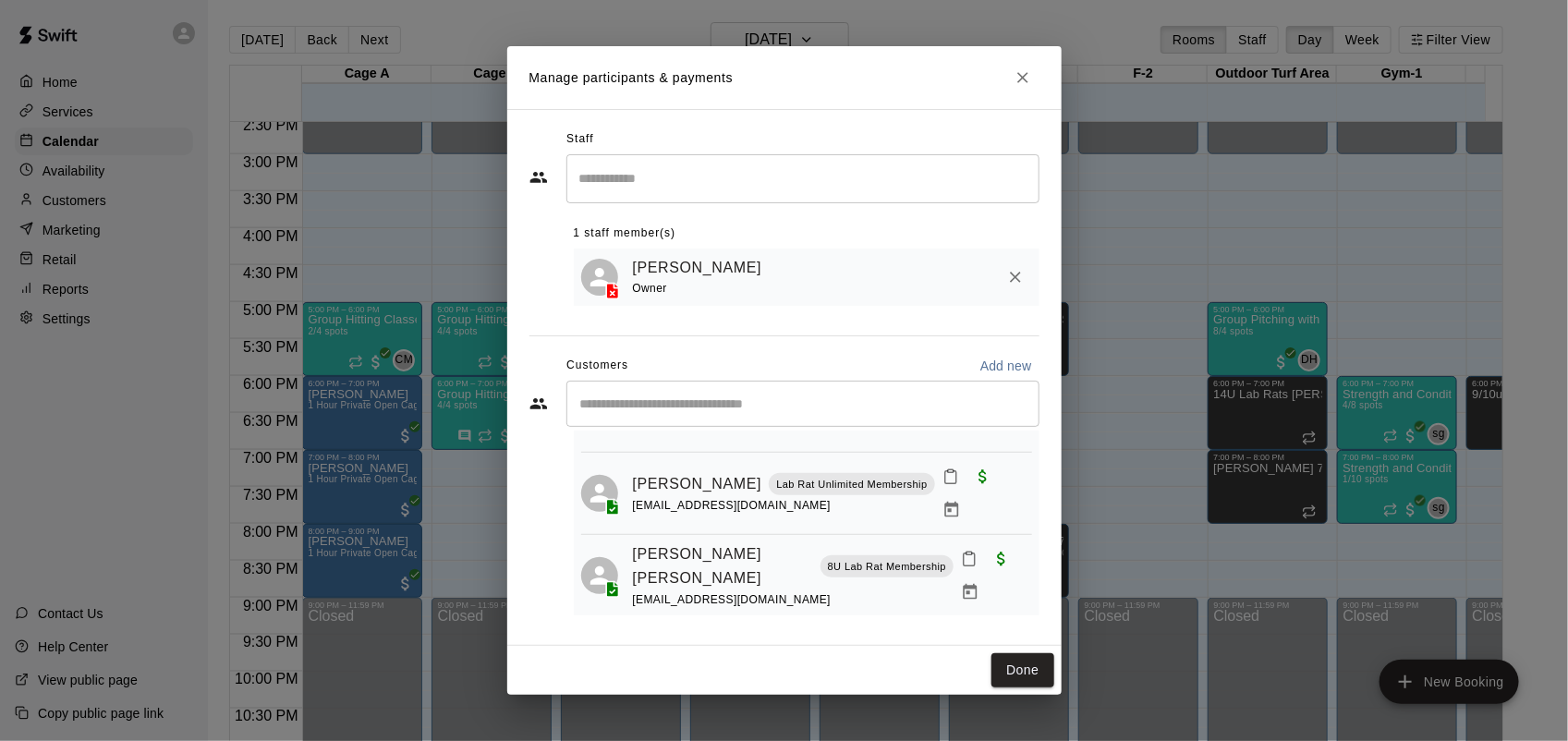
click at [1024, 81] on icon "Close" at bounding box center [1023, 78] width 19 height 19
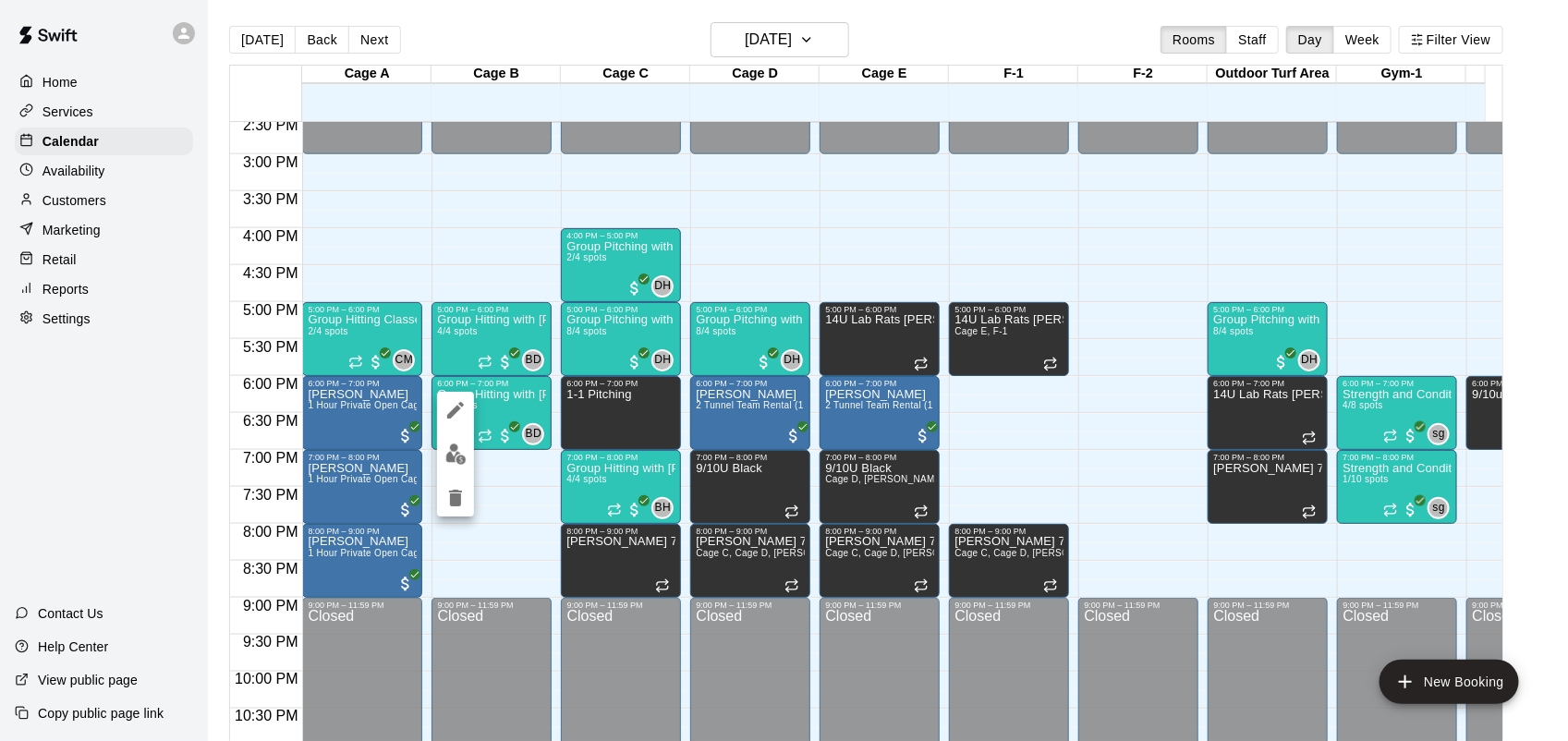
click at [454, 456] on img "edit" at bounding box center [456, 454] width 22 height 22
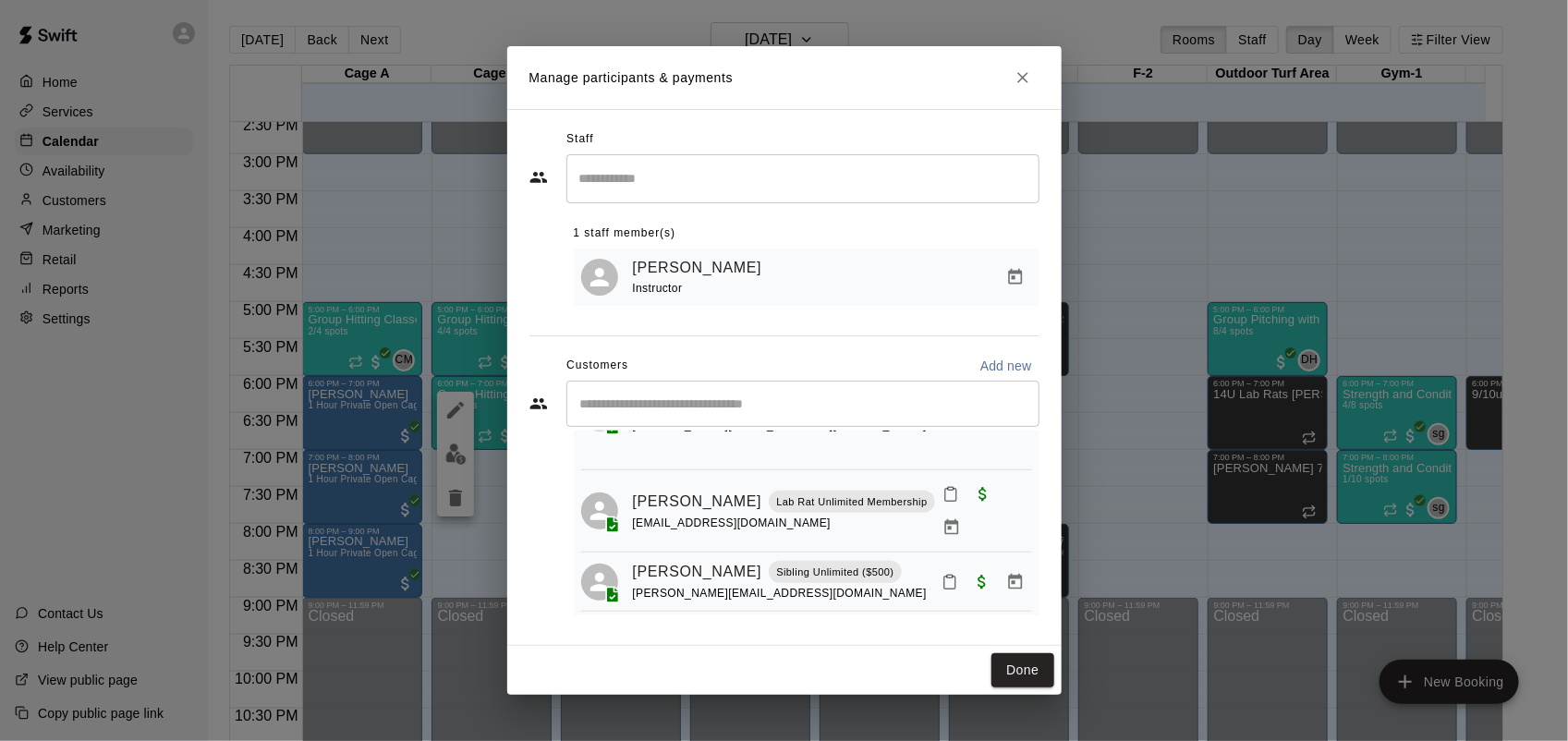
scroll to position [165, 0]
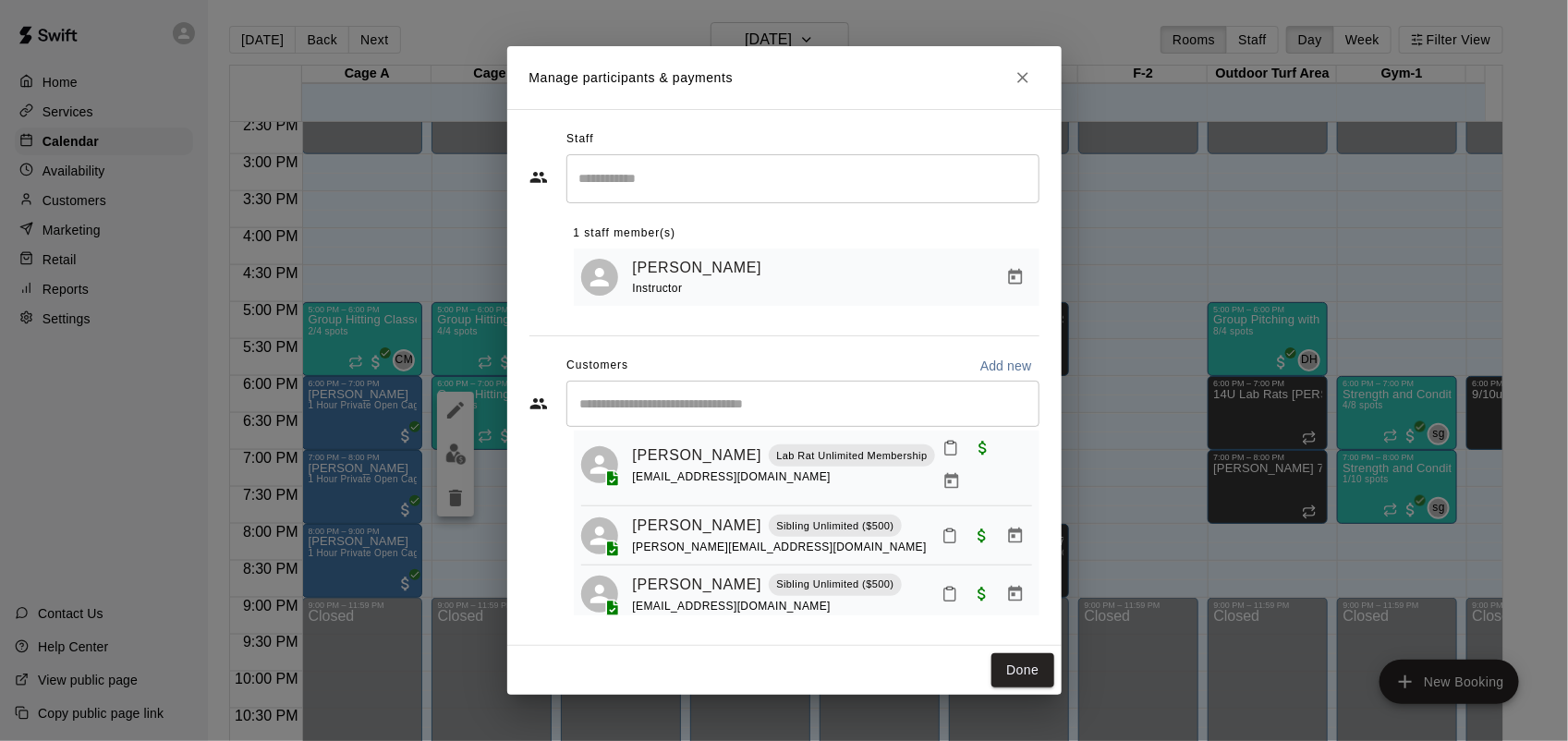
click at [1030, 70] on icon "Close" at bounding box center [1023, 78] width 19 height 19
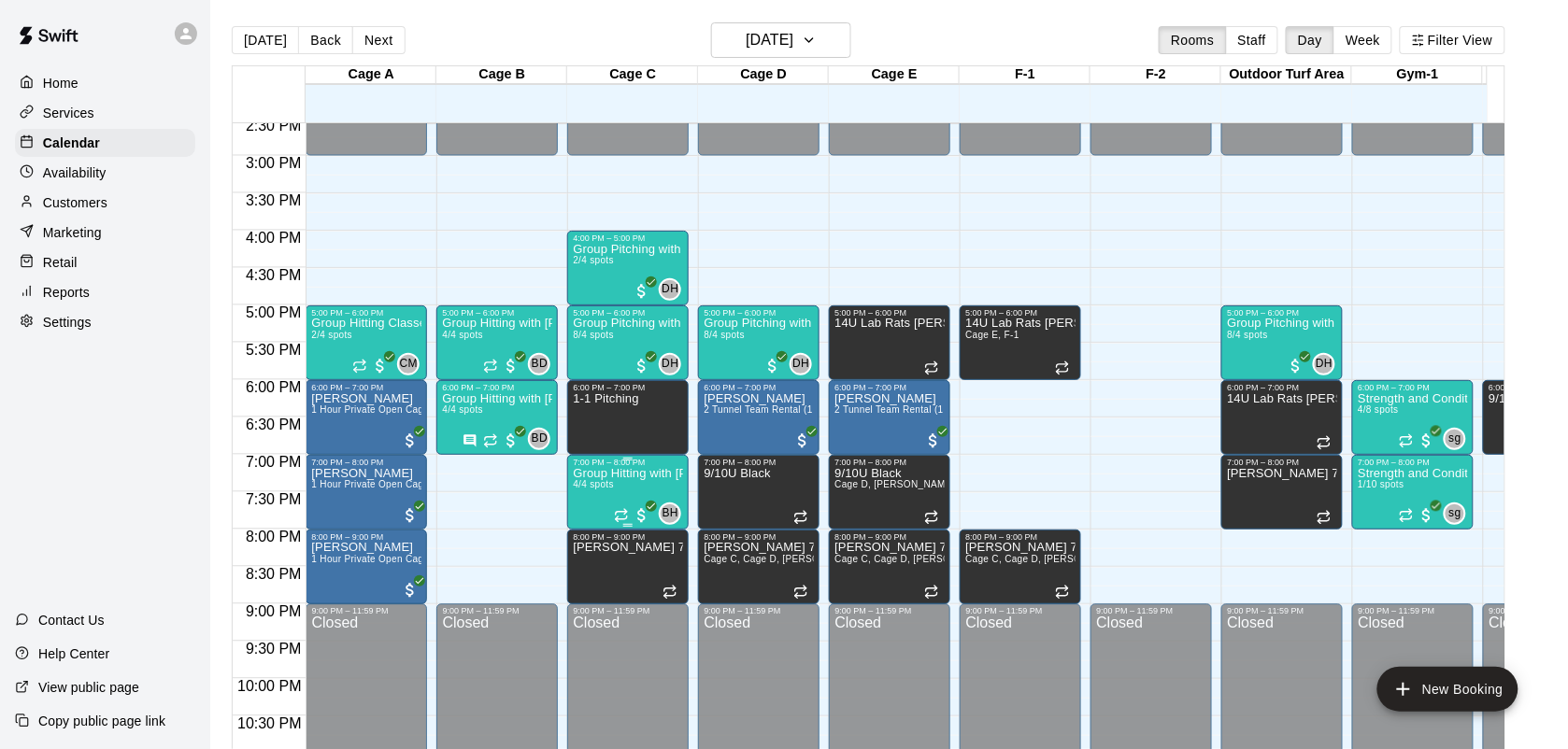
click at [617, 509] on icon "Recurring event" at bounding box center [621, 516] width 15 height 15
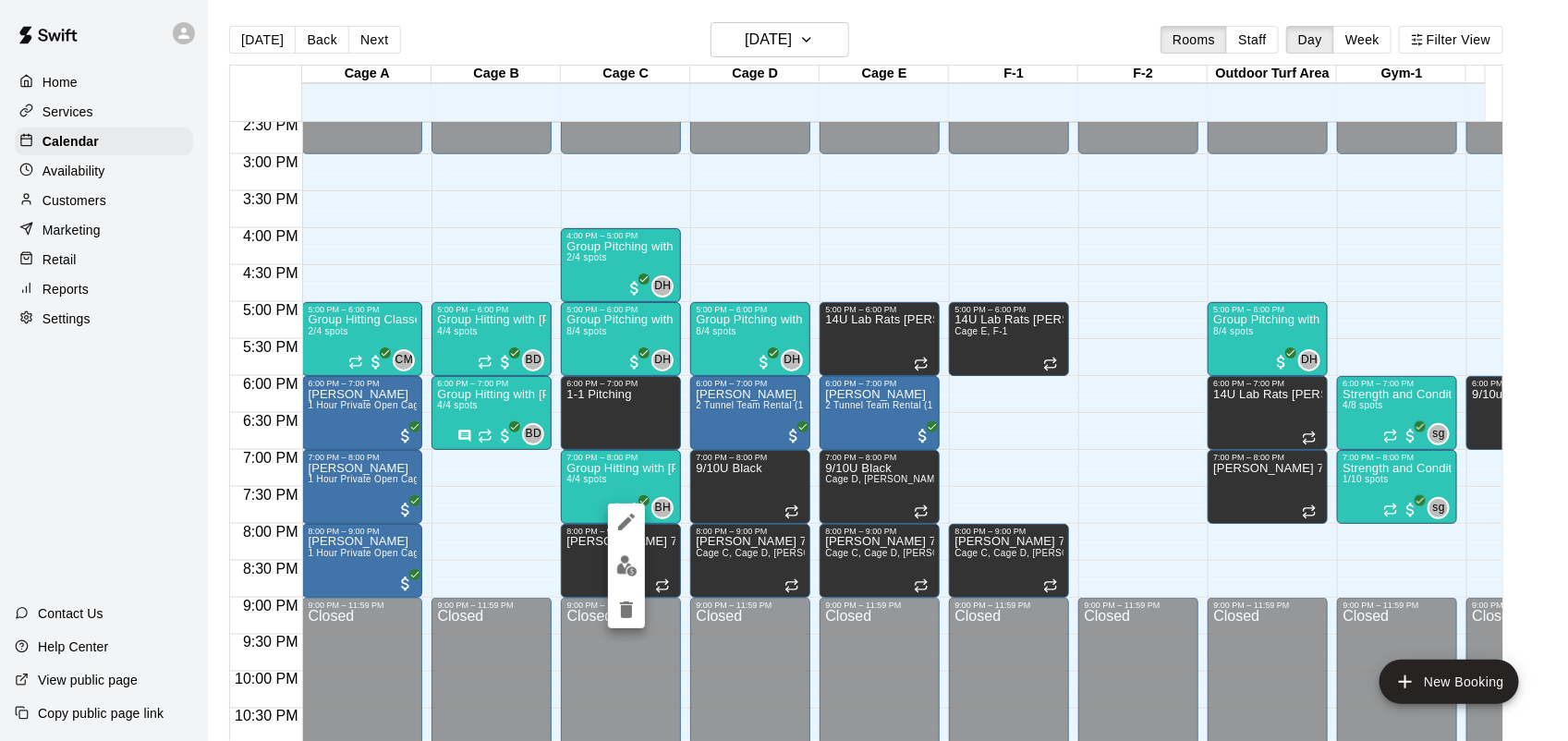
click at [628, 567] on img "edit" at bounding box center [627, 566] width 22 height 22
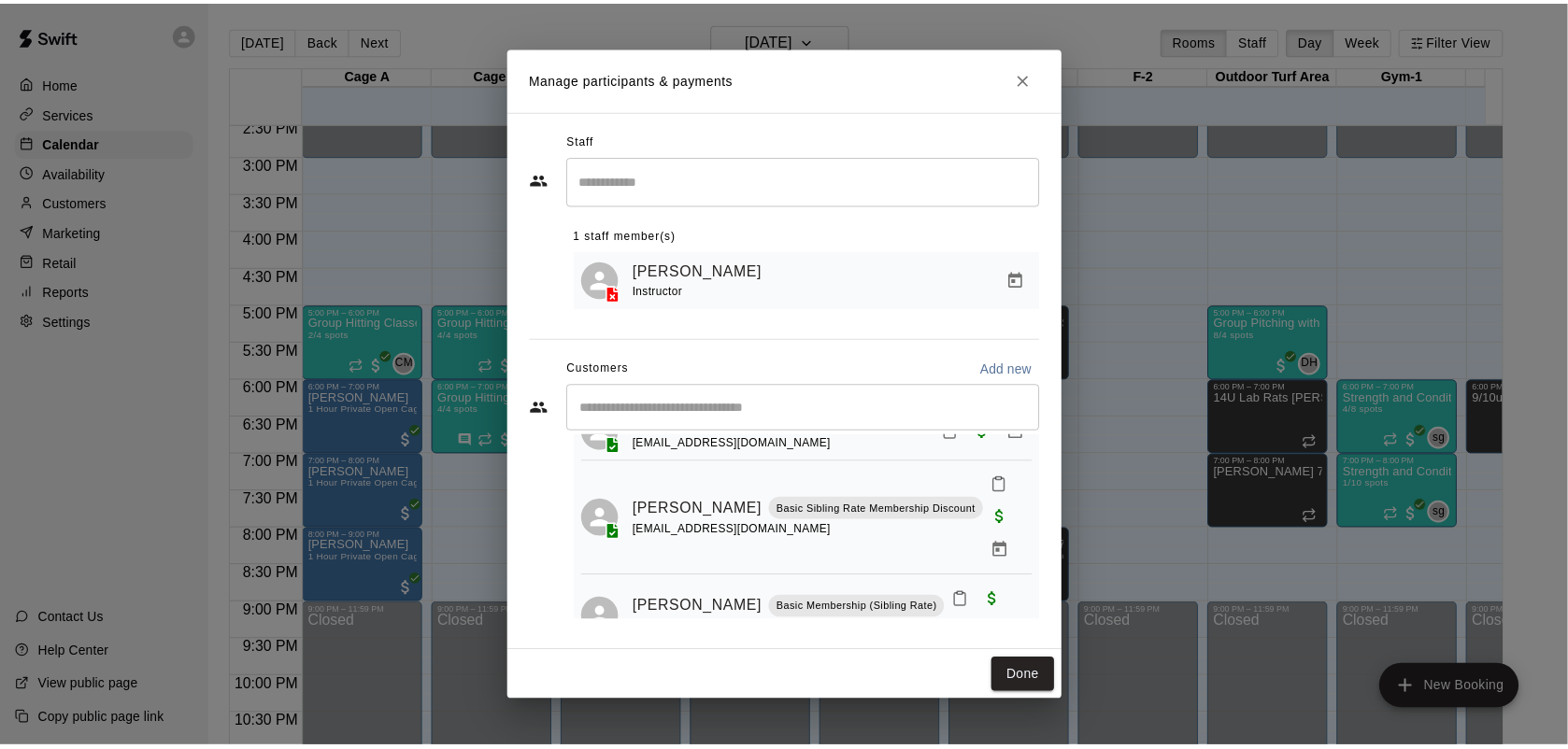
scroll to position [138, 0]
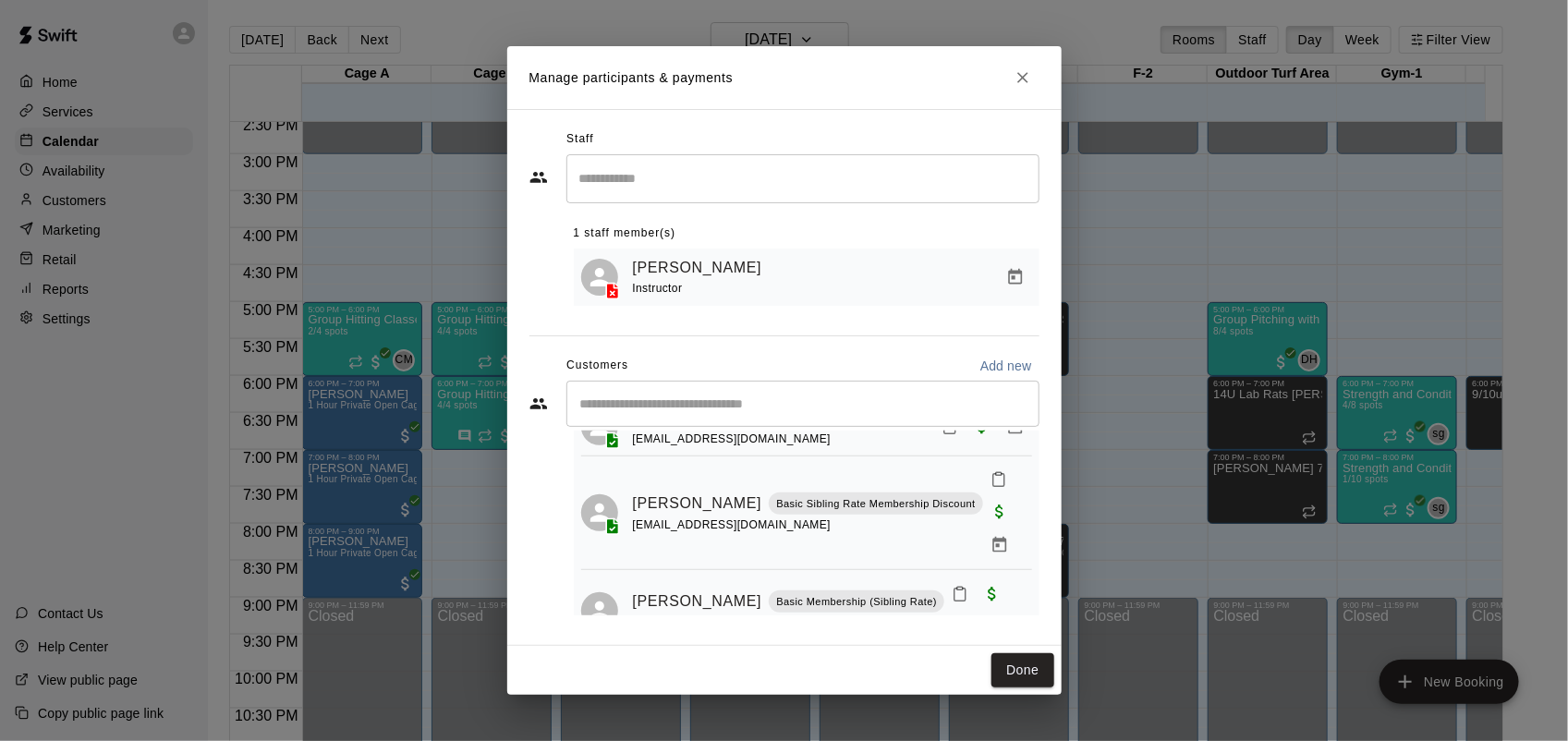
click at [1022, 76] on icon "Close" at bounding box center [1023, 78] width 11 height 11
